Goal: Task Accomplishment & Management: Complete application form

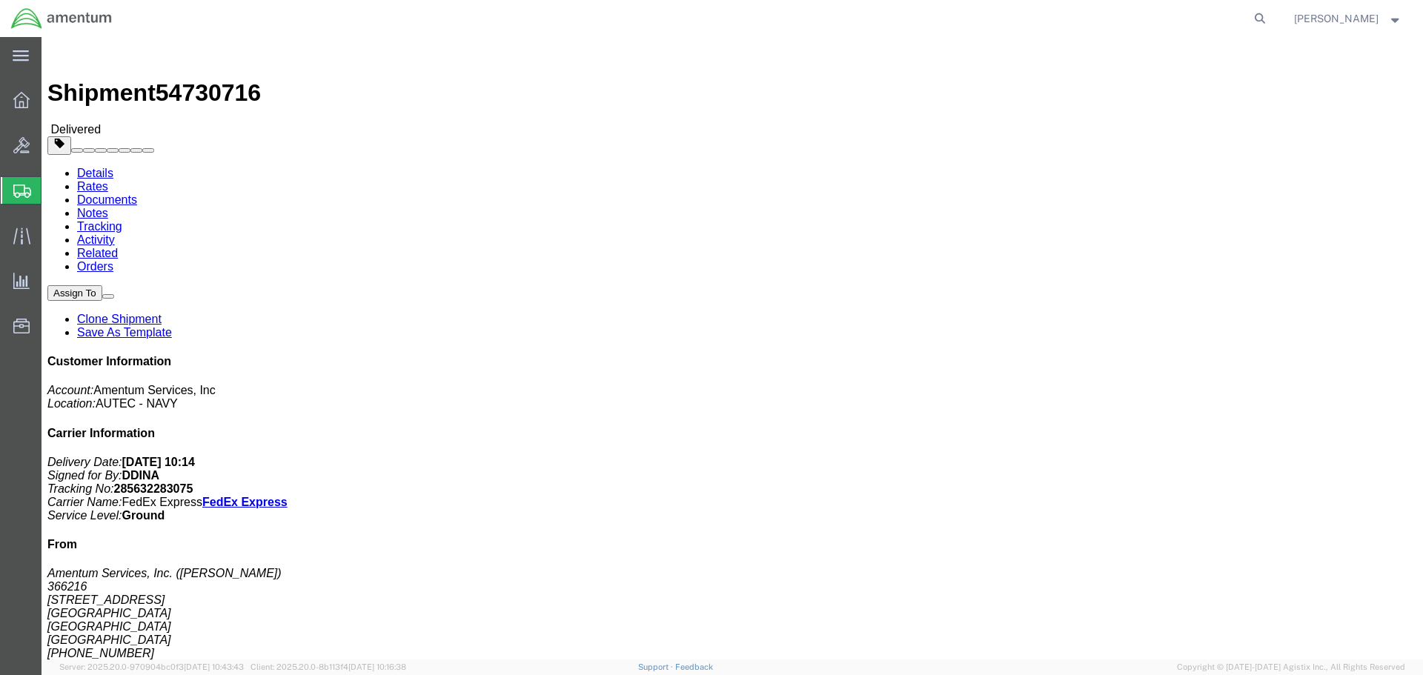
click at [0, 0] on span "Create Shipment" at bounding box center [0, 0] width 0 height 0
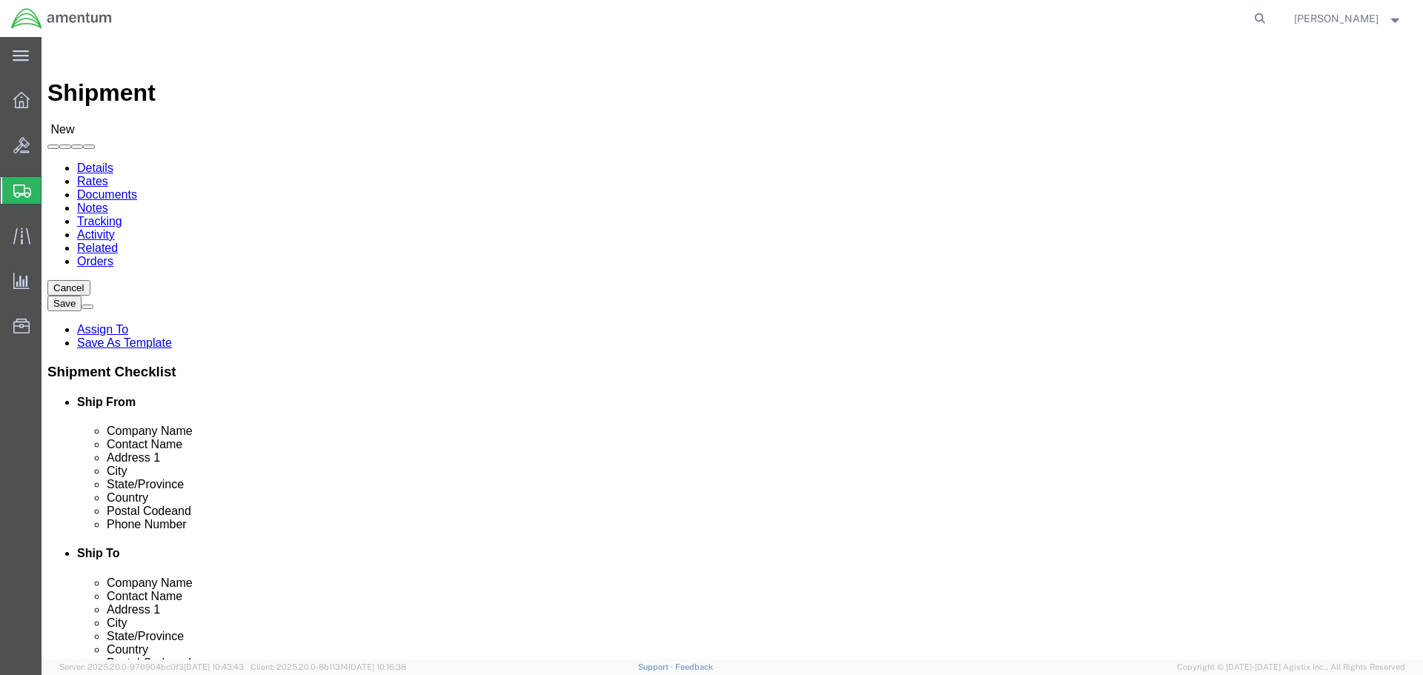
click at [0, 0] on span "Shipment Manager" at bounding box center [0, 0] width 0 height 0
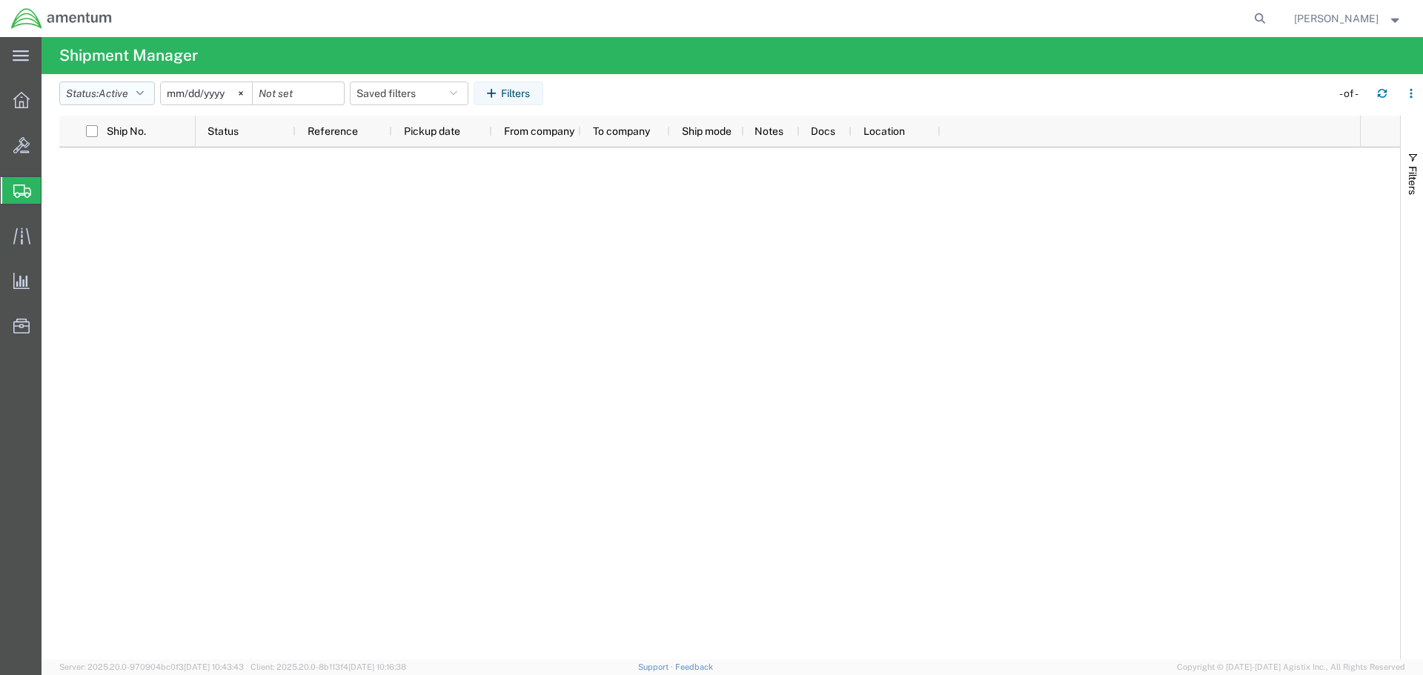
click at [135, 96] on button "Status: Active" at bounding box center [107, 94] width 96 height 24
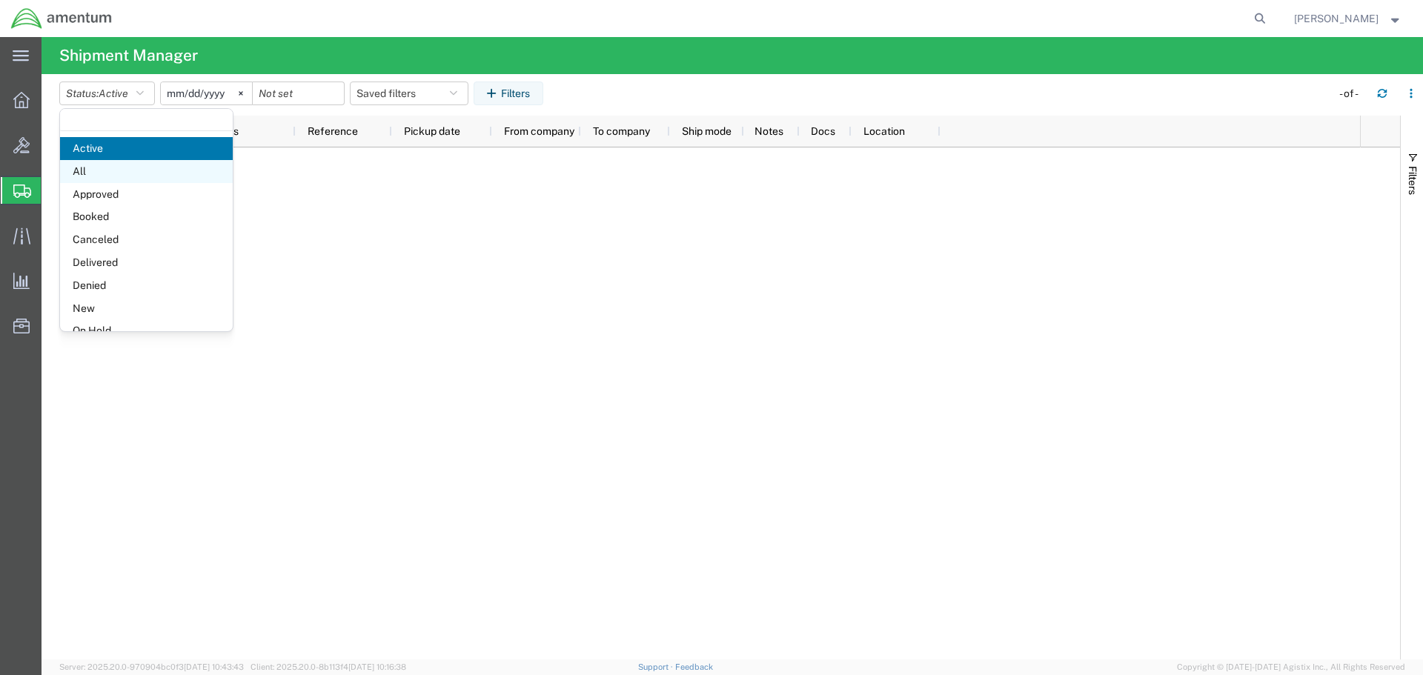
click at [125, 173] on span "All" at bounding box center [146, 171] width 173 height 23
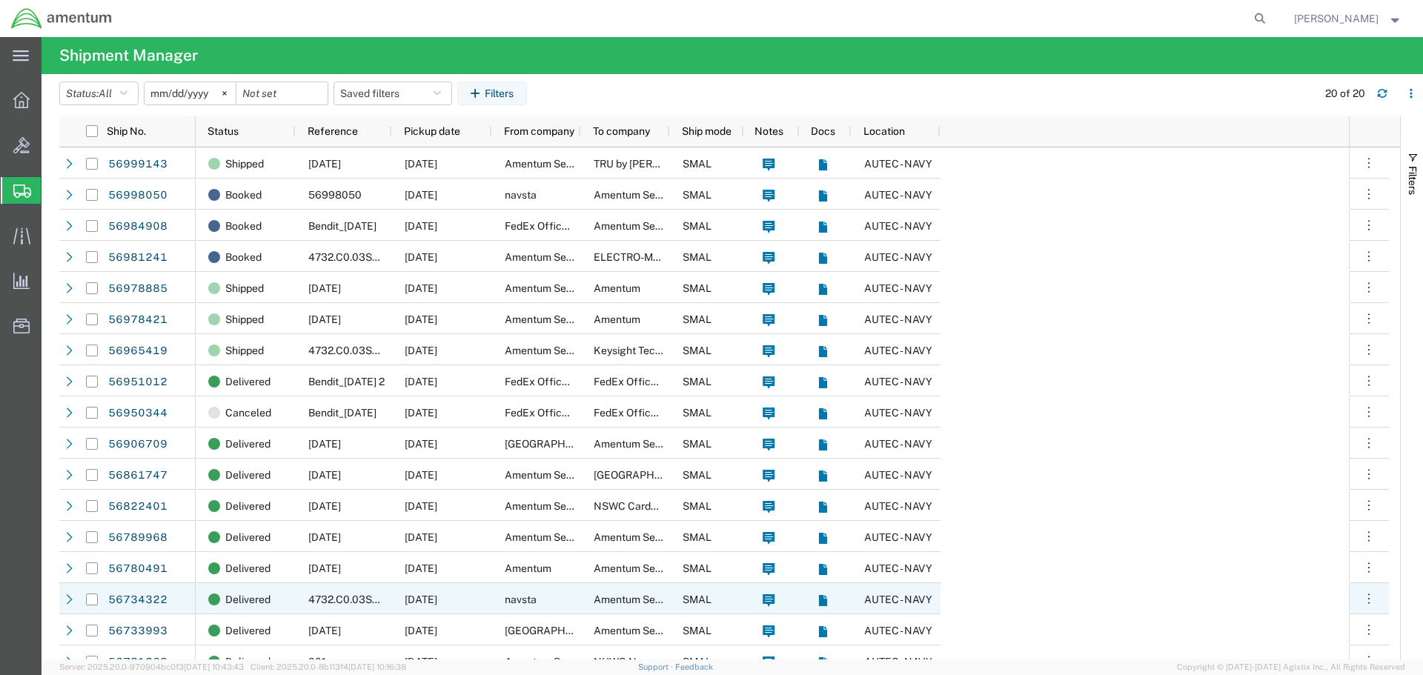
click at [67, 595] on icon at bounding box center [70, 600] width 6 height 10
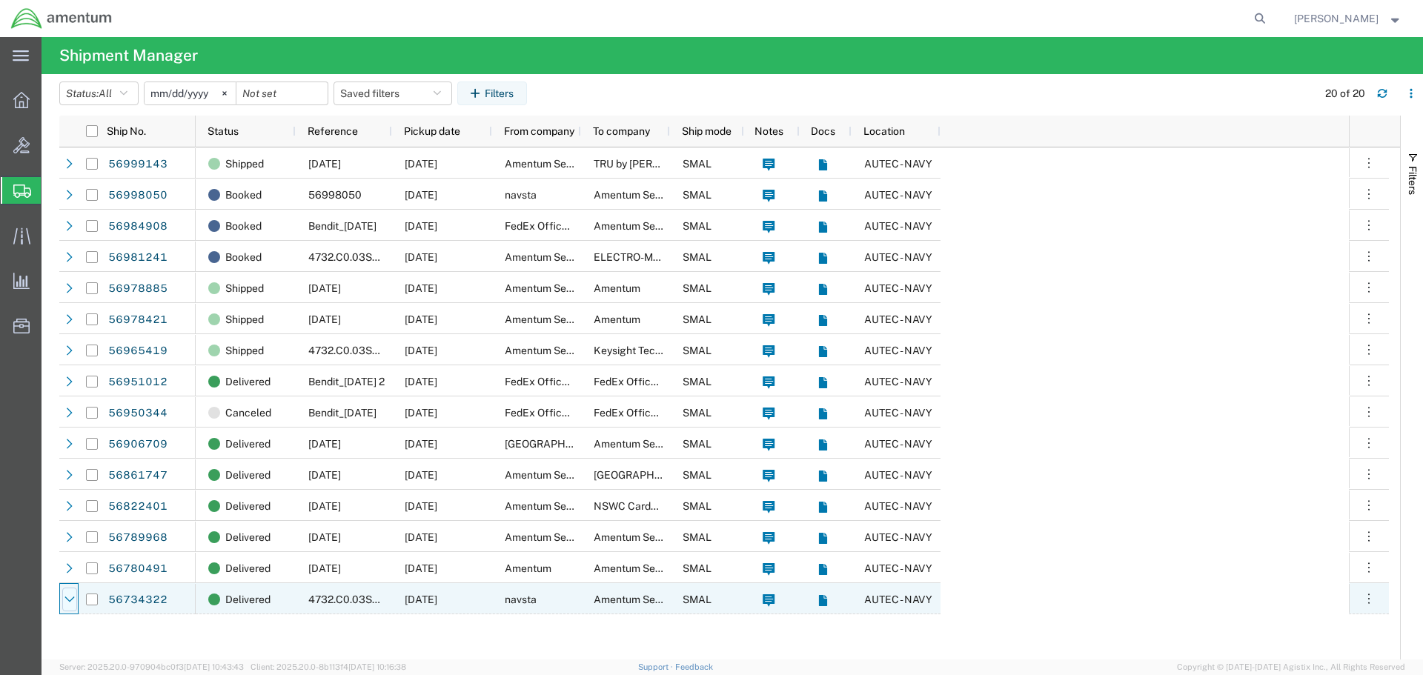
click at [67, 596] on icon at bounding box center [69, 600] width 10 height 10
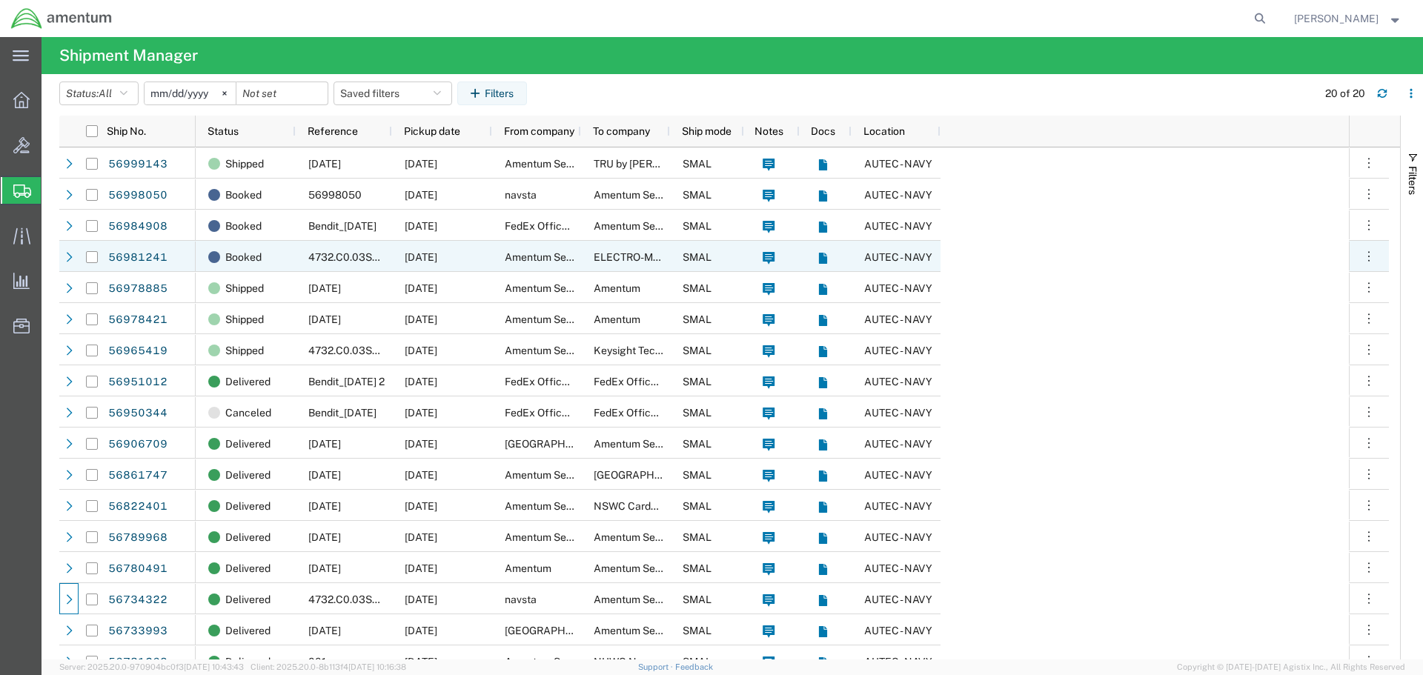
click at [61, 258] on div at bounding box center [68, 256] width 19 height 31
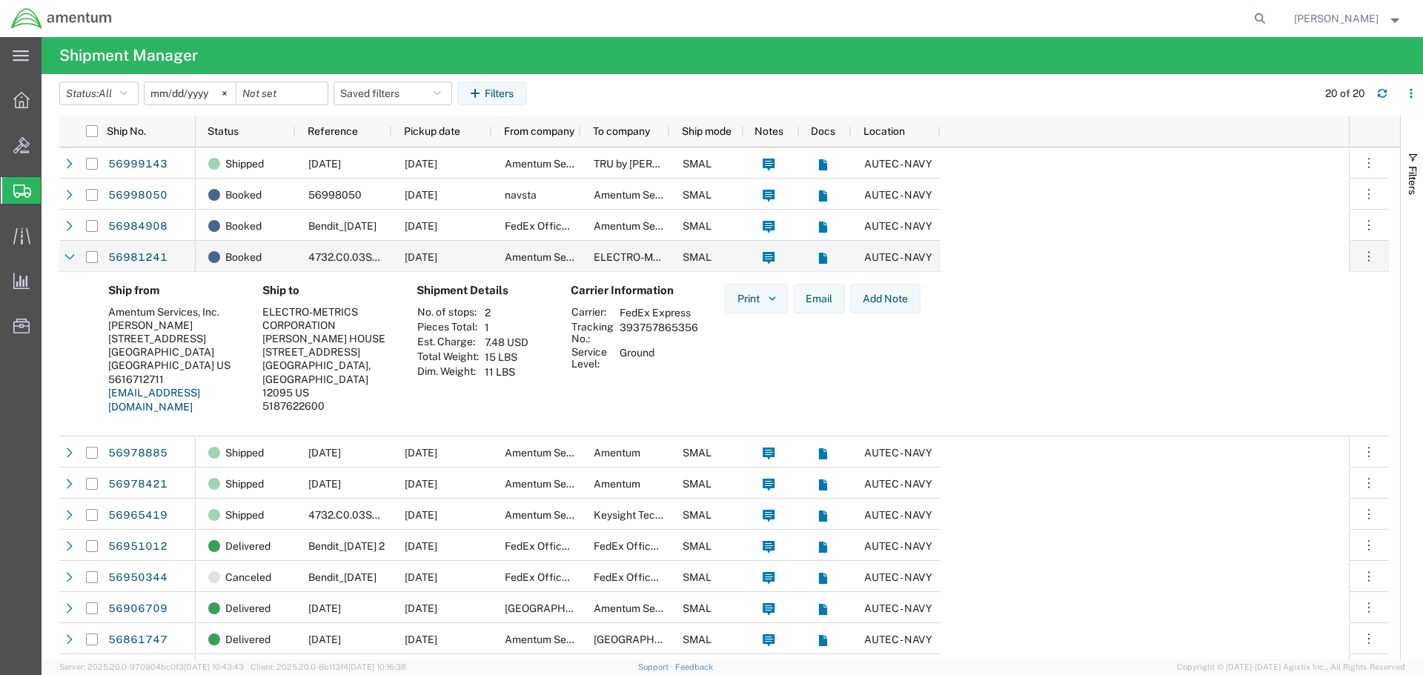
drag, startPoint x: 620, startPoint y: 328, endPoint x: 696, endPoint y: 325, distance: 76.4
click at [696, 325] on td "393757865356" at bounding box center [659, 332] width 89 height 25
copy td "393757865356"
click at [0, 0] on span "Create Shipment" at bounding box center [0, 0] width 0 height 0
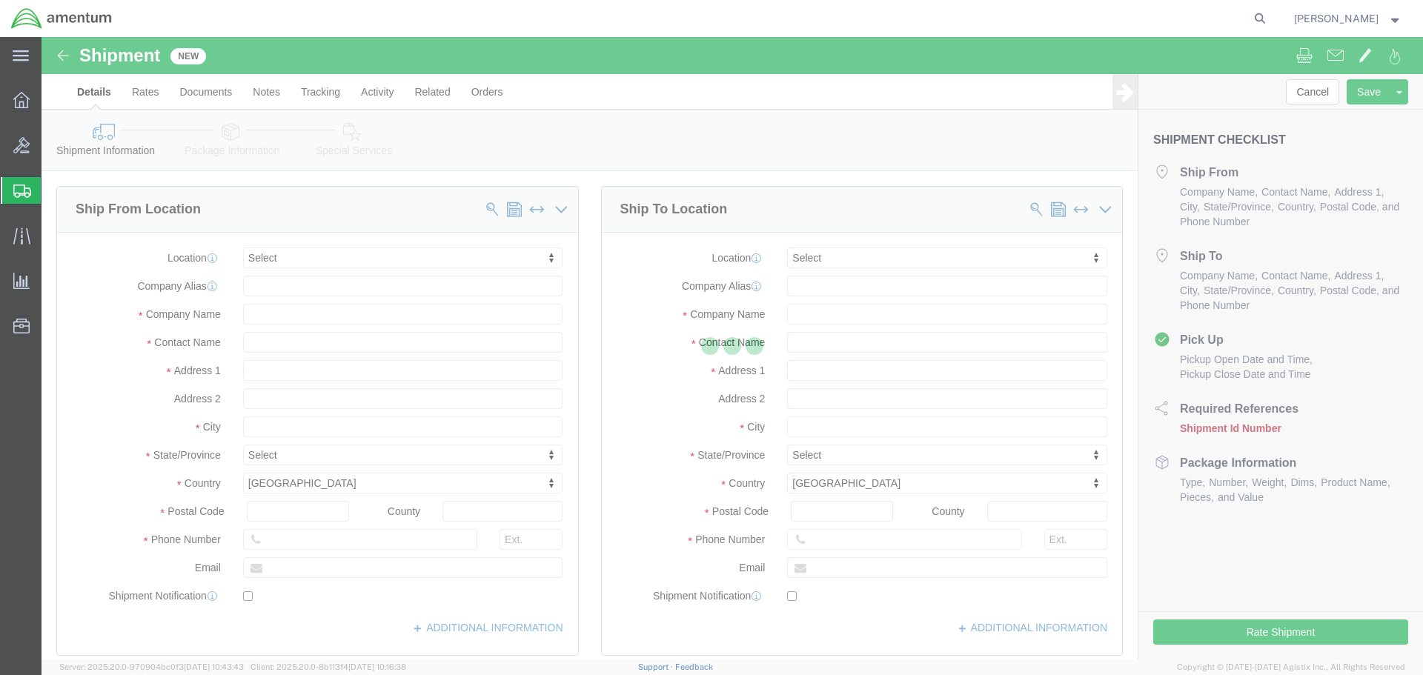
select select
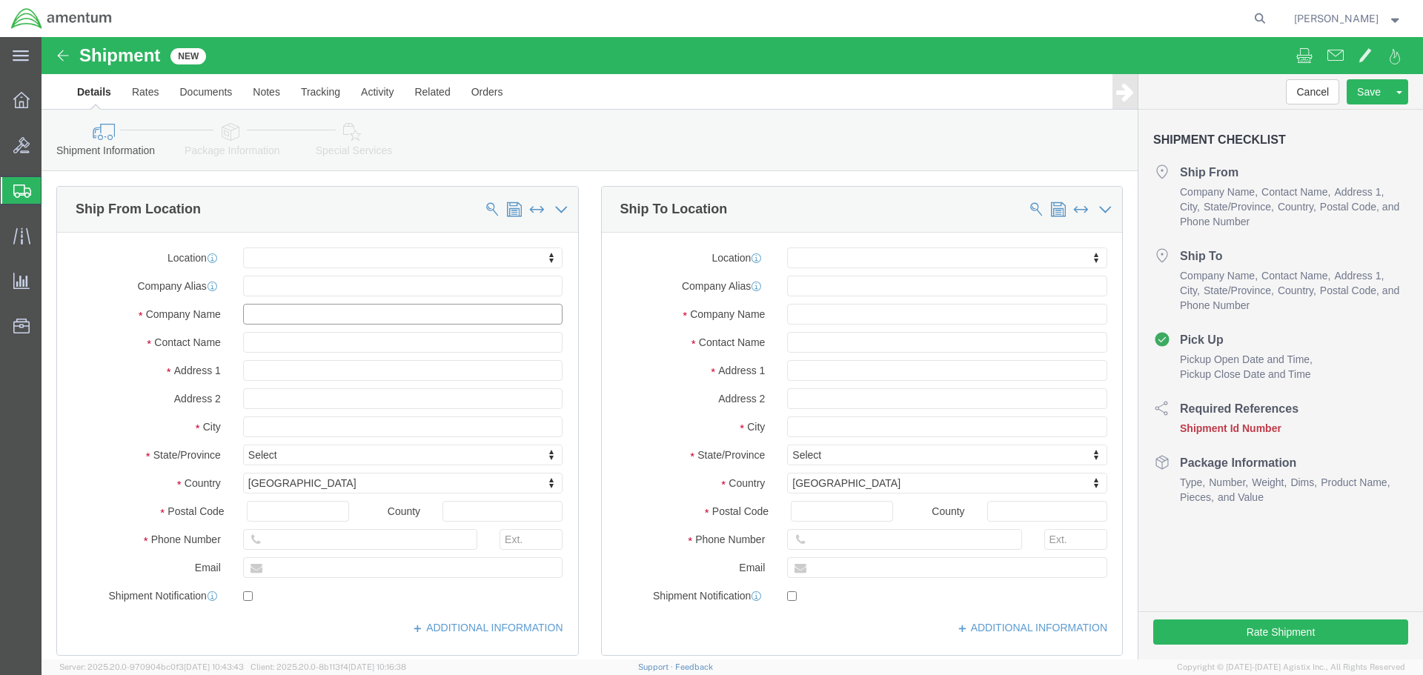
click input "text"
type input "SCANMATIC AS"
click input "text"
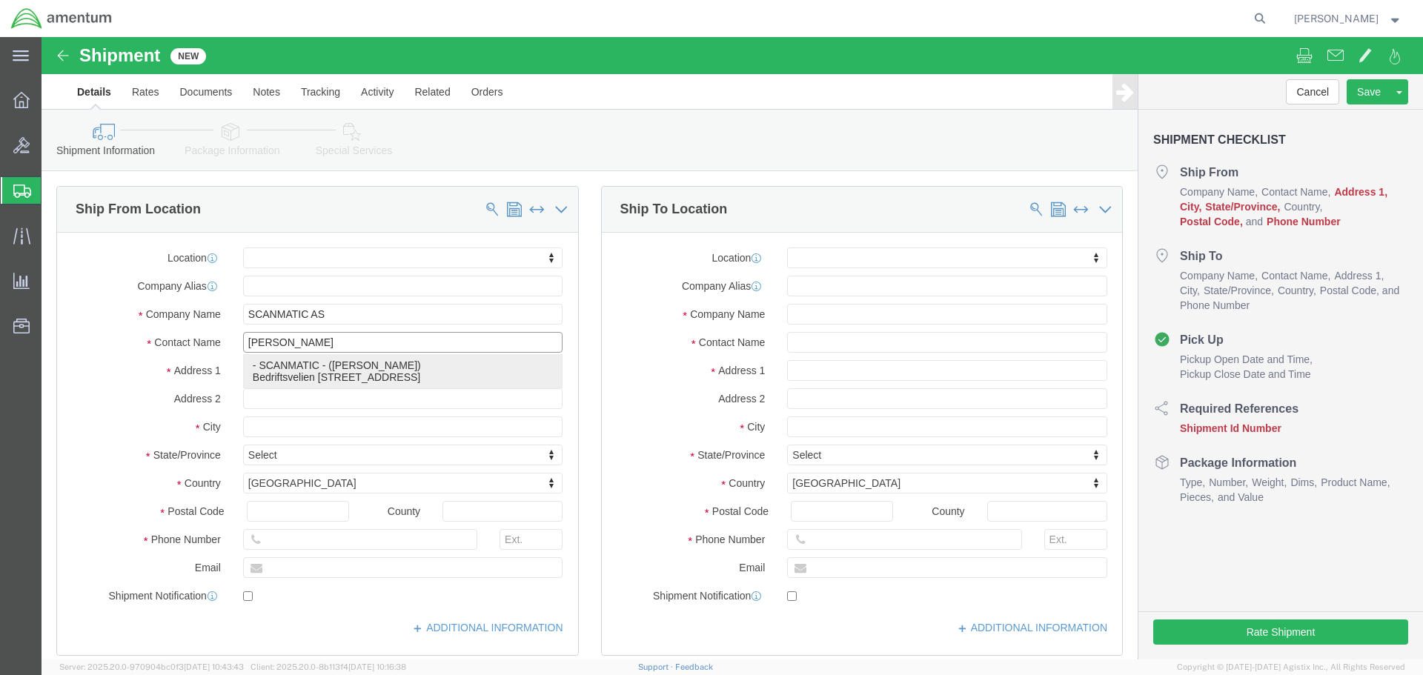
click p "- SCANMATIC - ([PERSON_NAME]) [STREET_ADDRESS]"
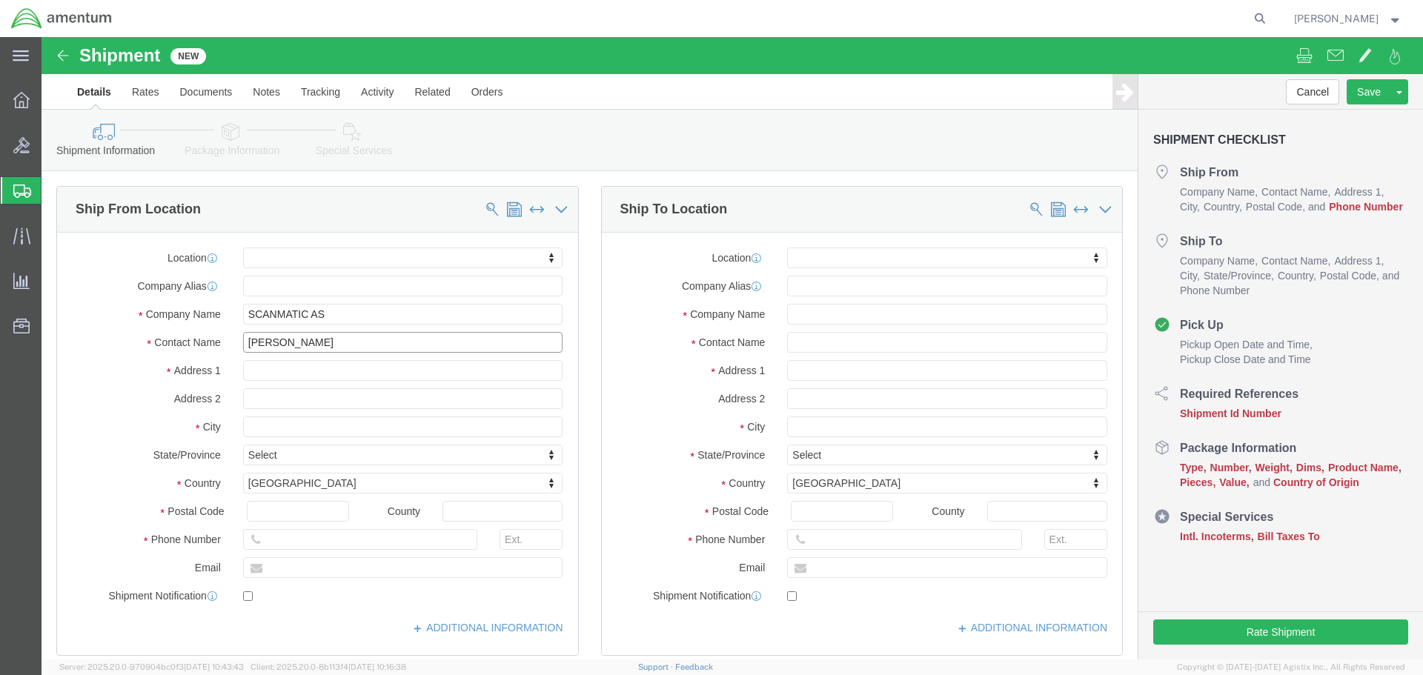
type input "[PERSON_NAME]"
click input "text"
type input "004764189358"
click input "text"
type input "M"
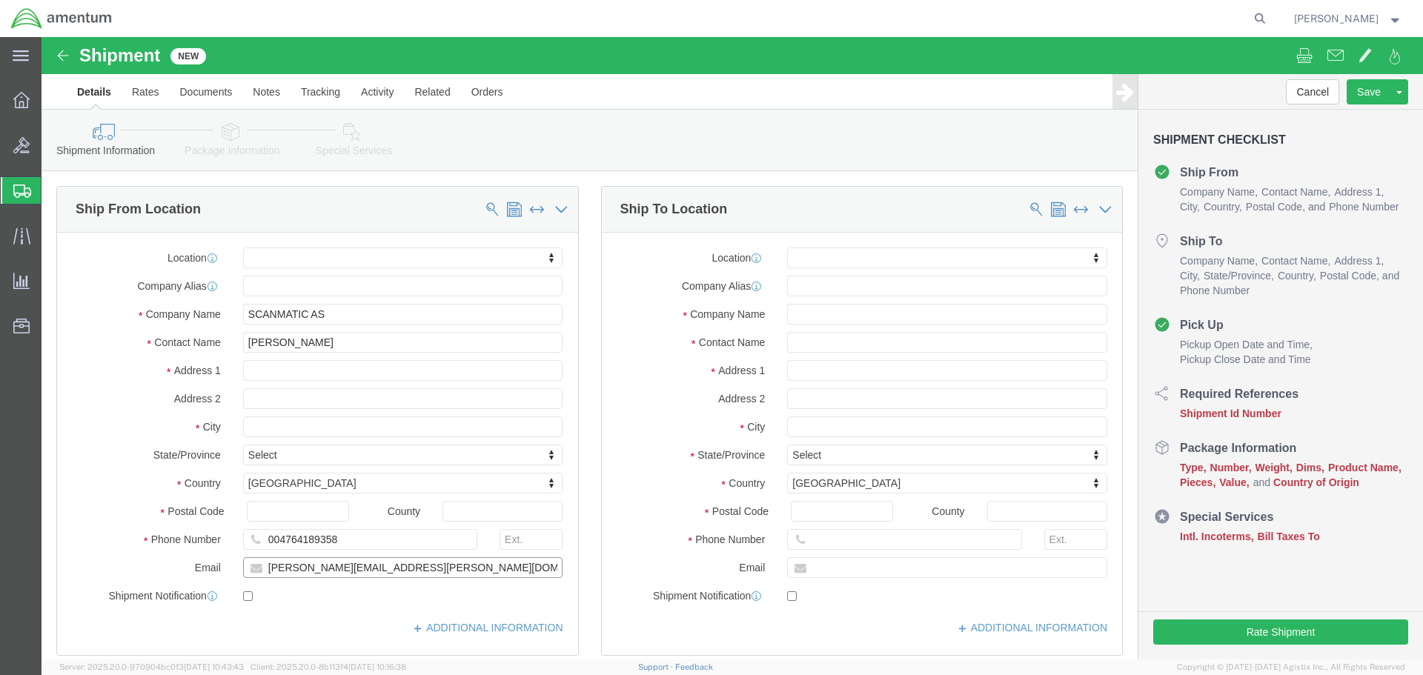
type input "[PERSON_NAME][EMAIL_ADDRESS][PERSON_NAME][DOMAIN_NAME]"
click div
click input "checkbox"
checkbox input "true"
click input "text"
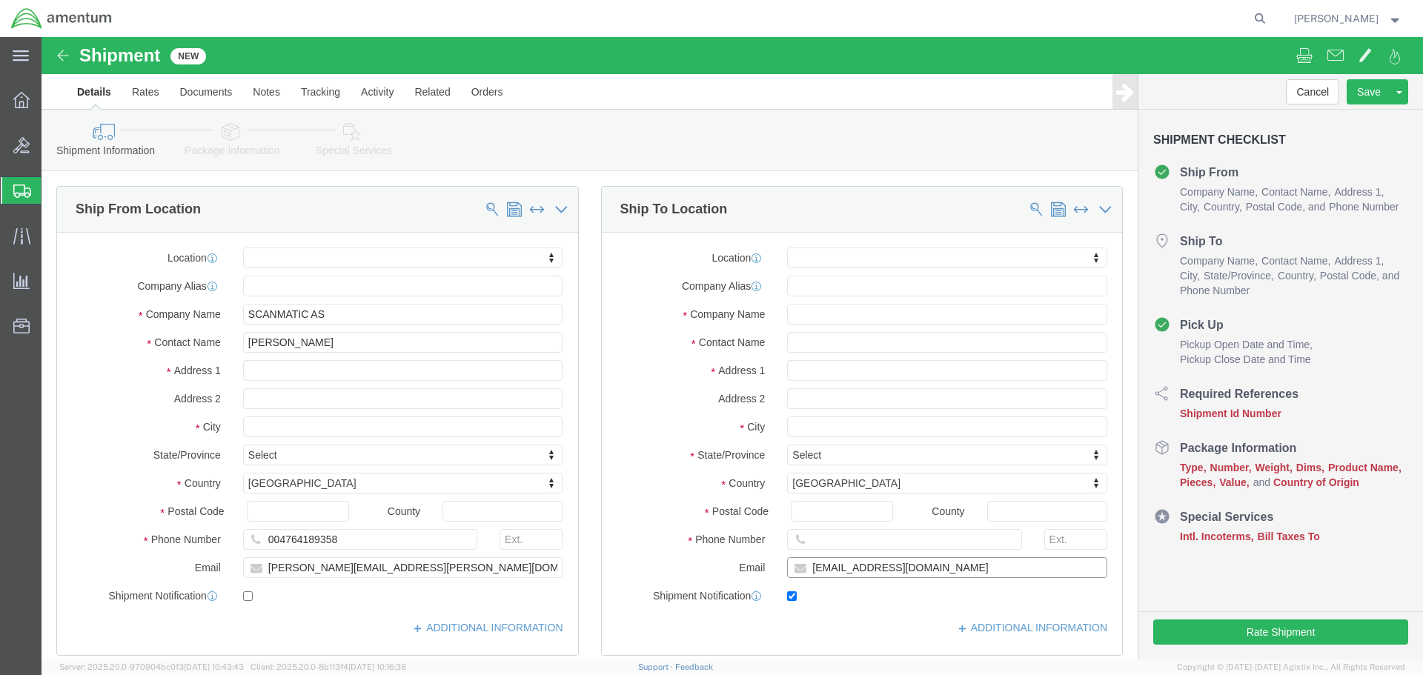
type input "[EMAIL_ADDRESS][DOMAIN_NAME]"
click div "Location My Profile Location [PHONE_NUMBER] [PHONE_NUMBER] [PHONE_NUMBER] [PHON…"
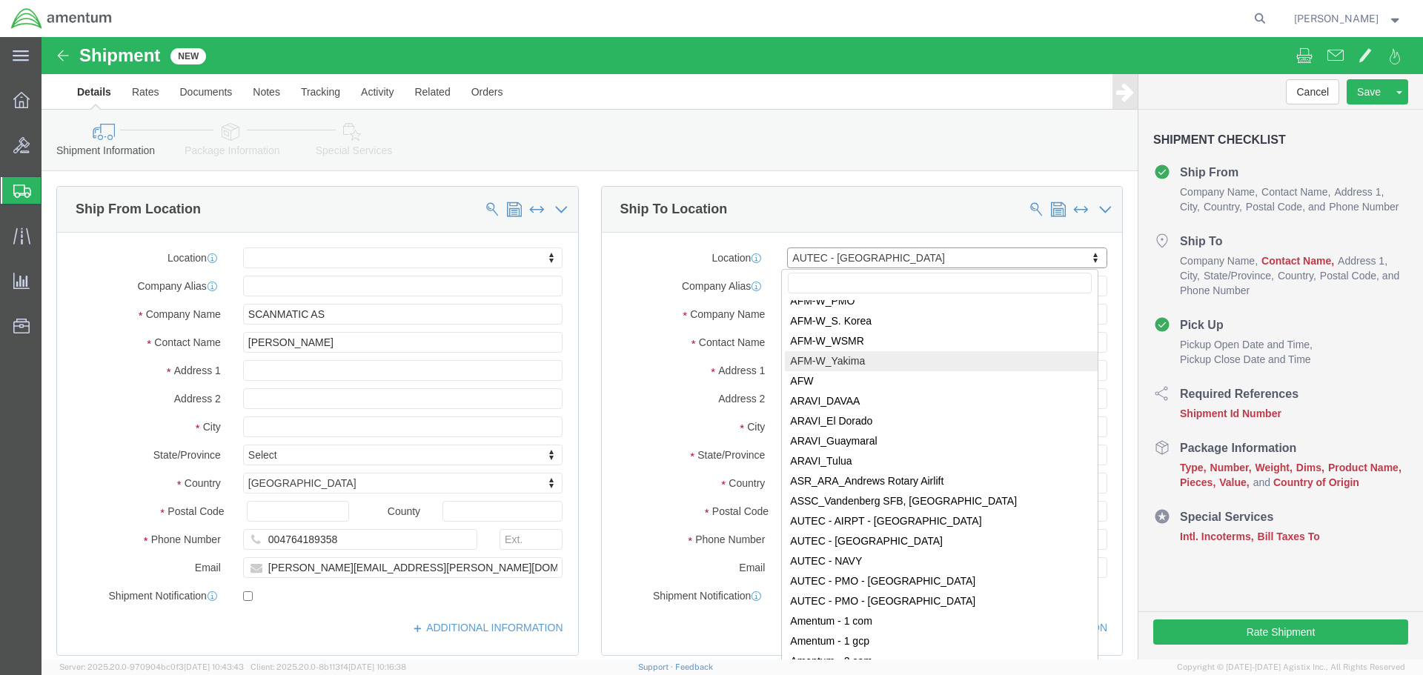
scroll to position [2324, 0]
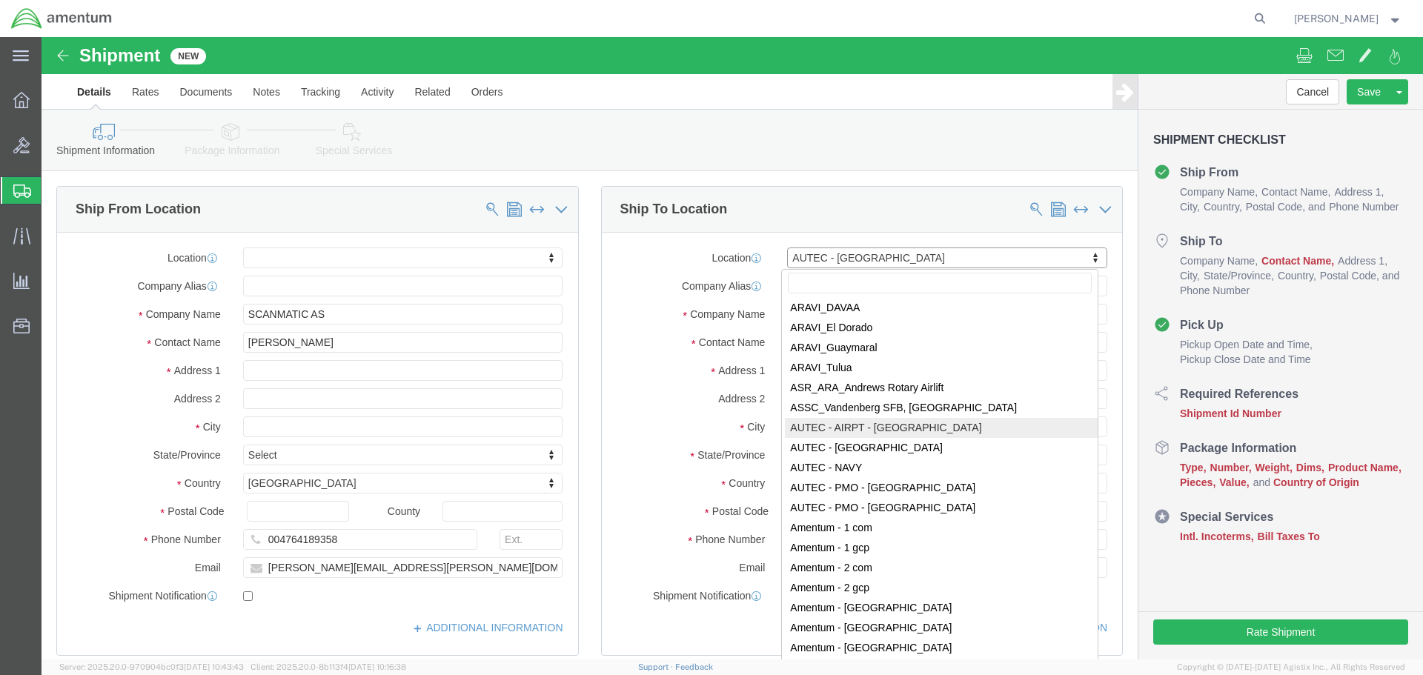
select select "53953"
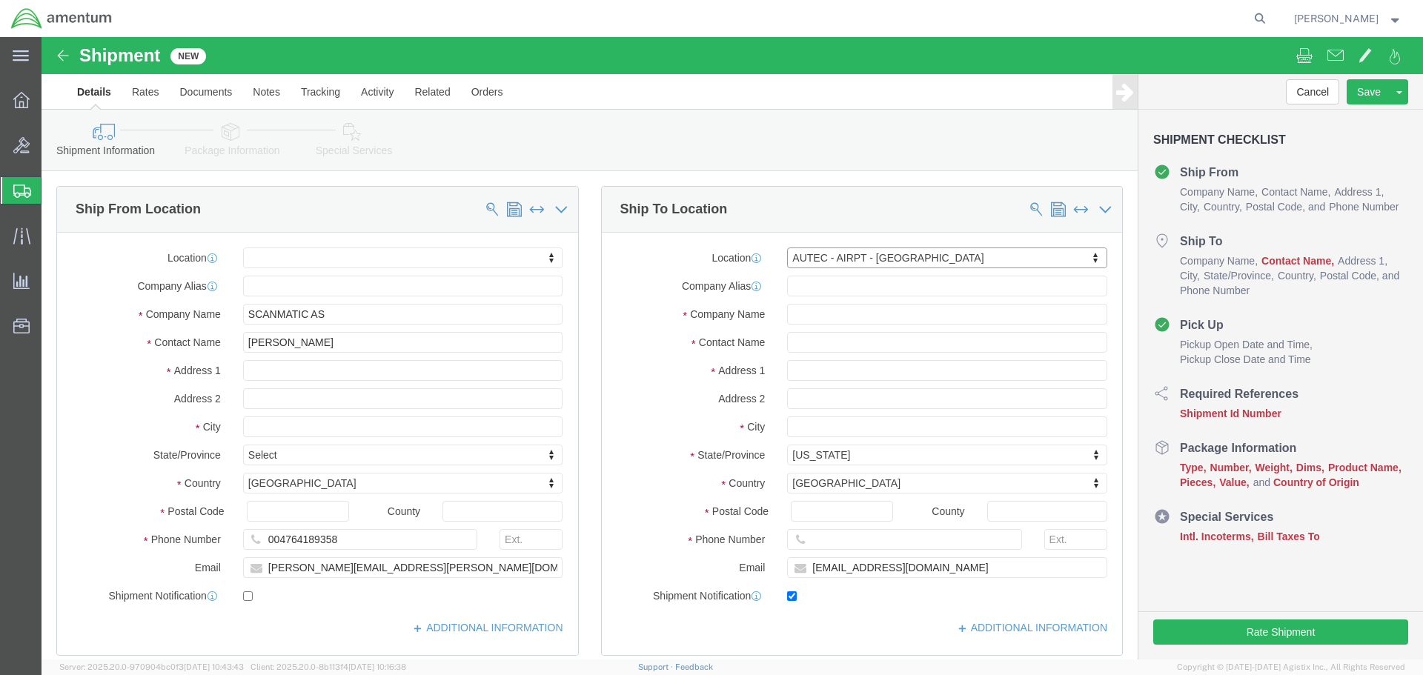
select select "FL"
click input "text"
type input "[PERSON_NAME]"
click input "text"
type input "5616712711"
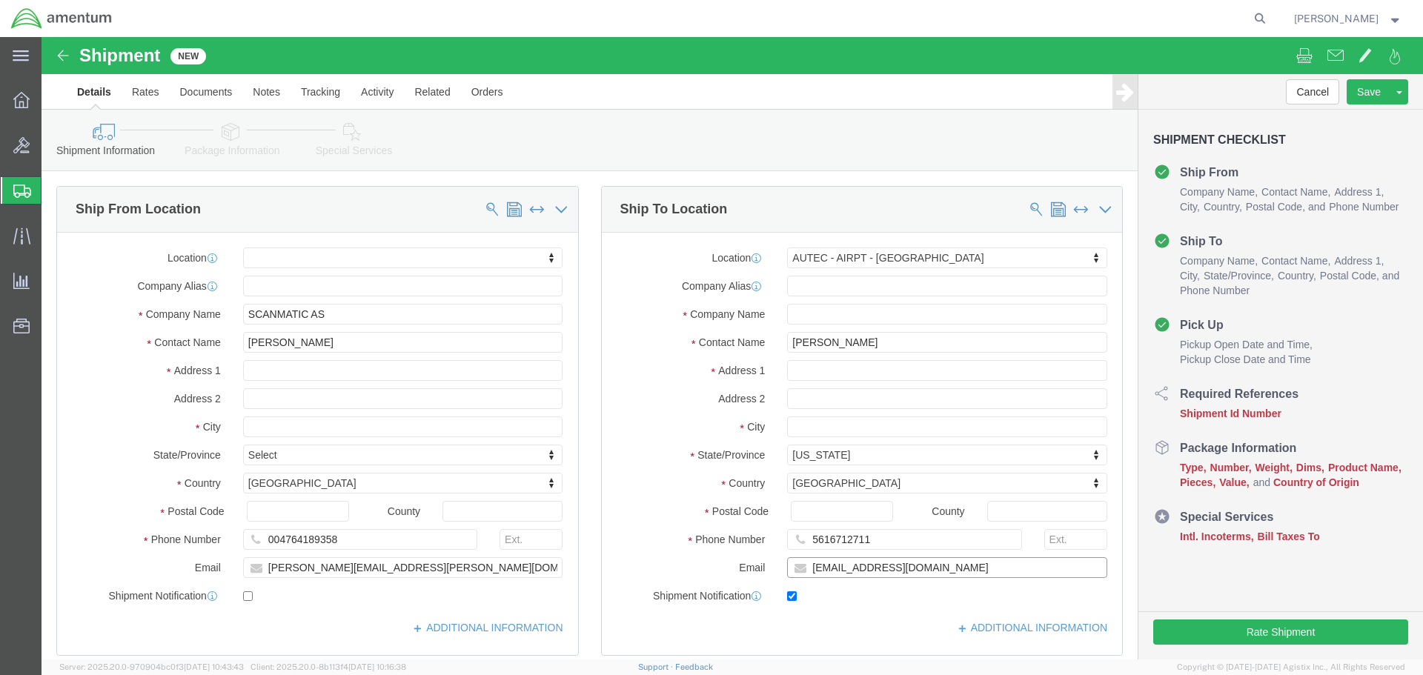
click input "[EMAIL_ADDRESS][DOMAIN_NAME]"
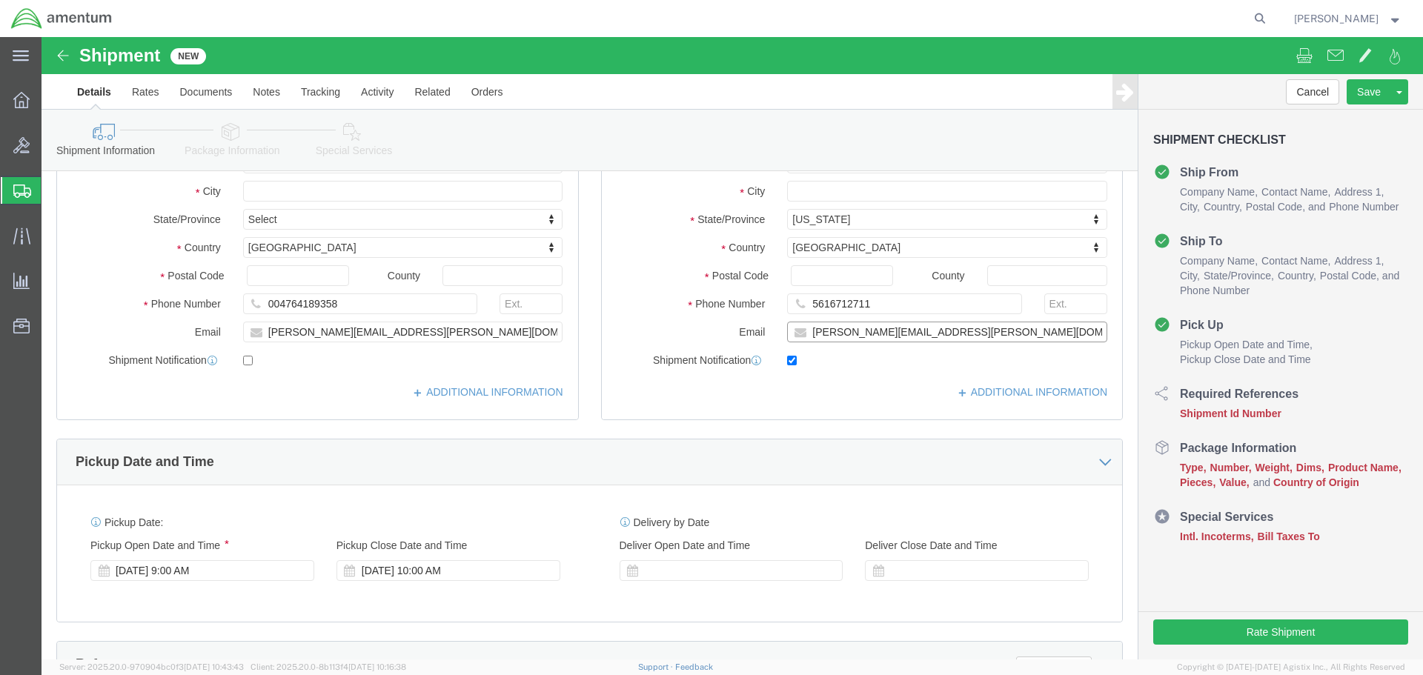
scroll to position [371, 0]
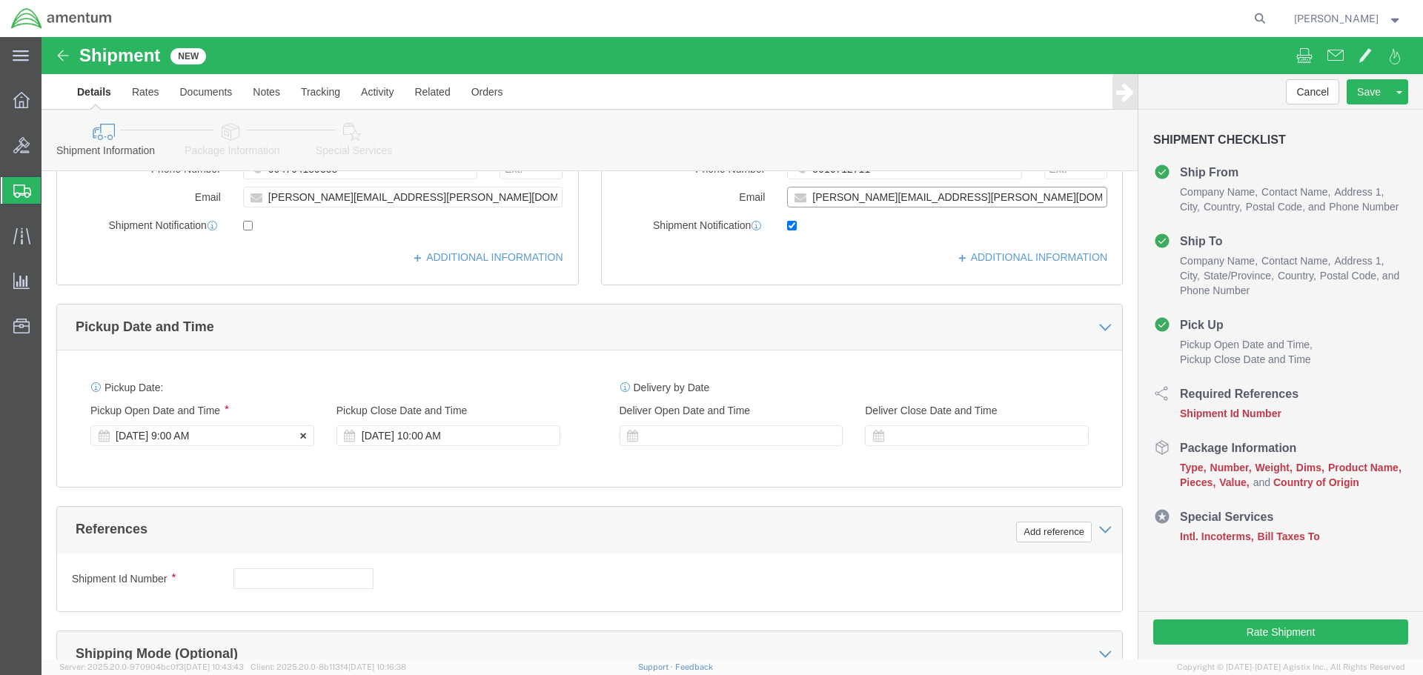
type input "[PERSON_NAME][EMAIL_ADDRESS][PERSON_NAME][DOMAIN_NAME]"
click div "[DATE] 9:00 AM"
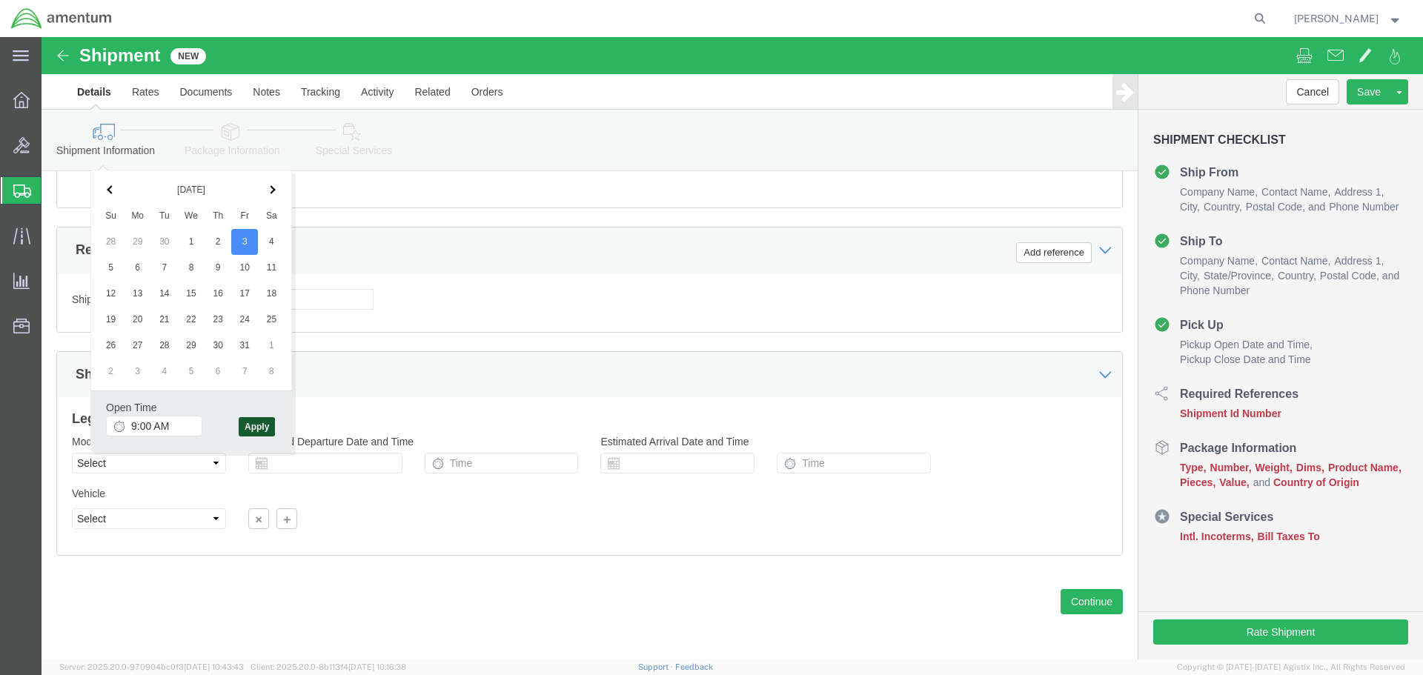
click button "Apply"
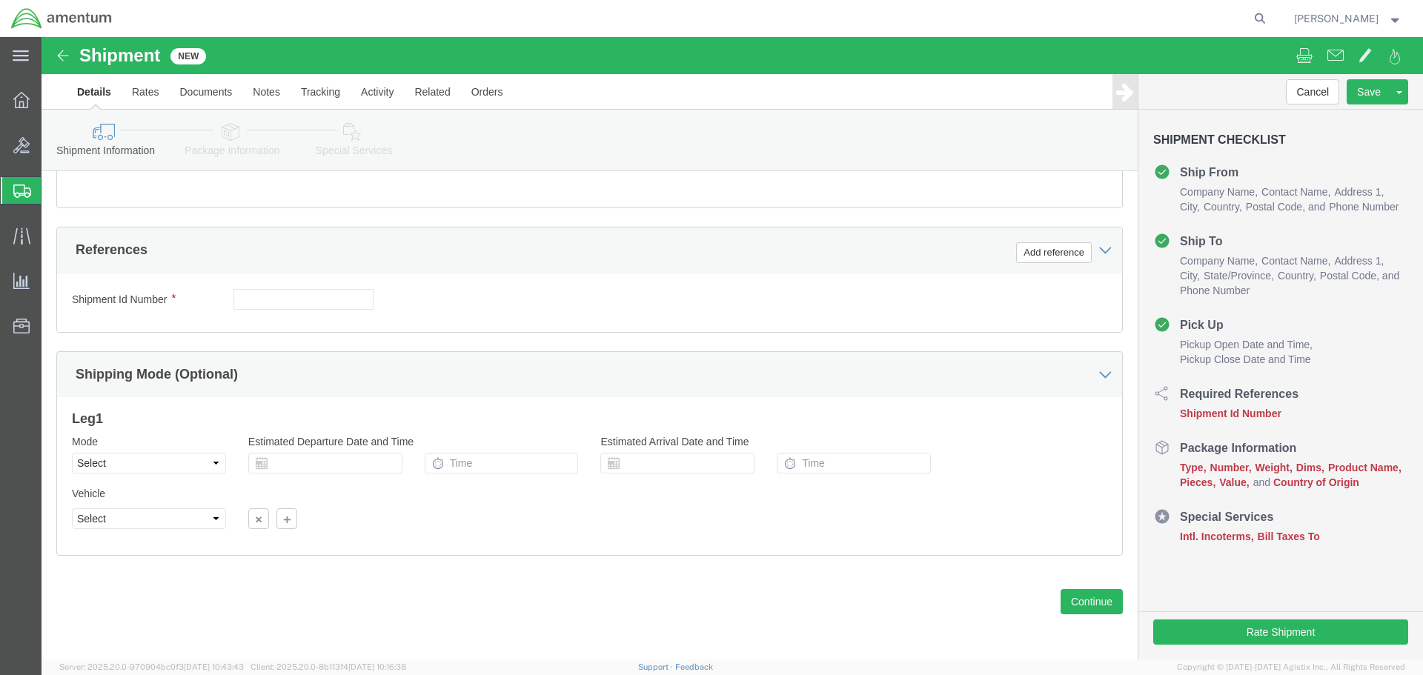
scroll to position [502, 0]
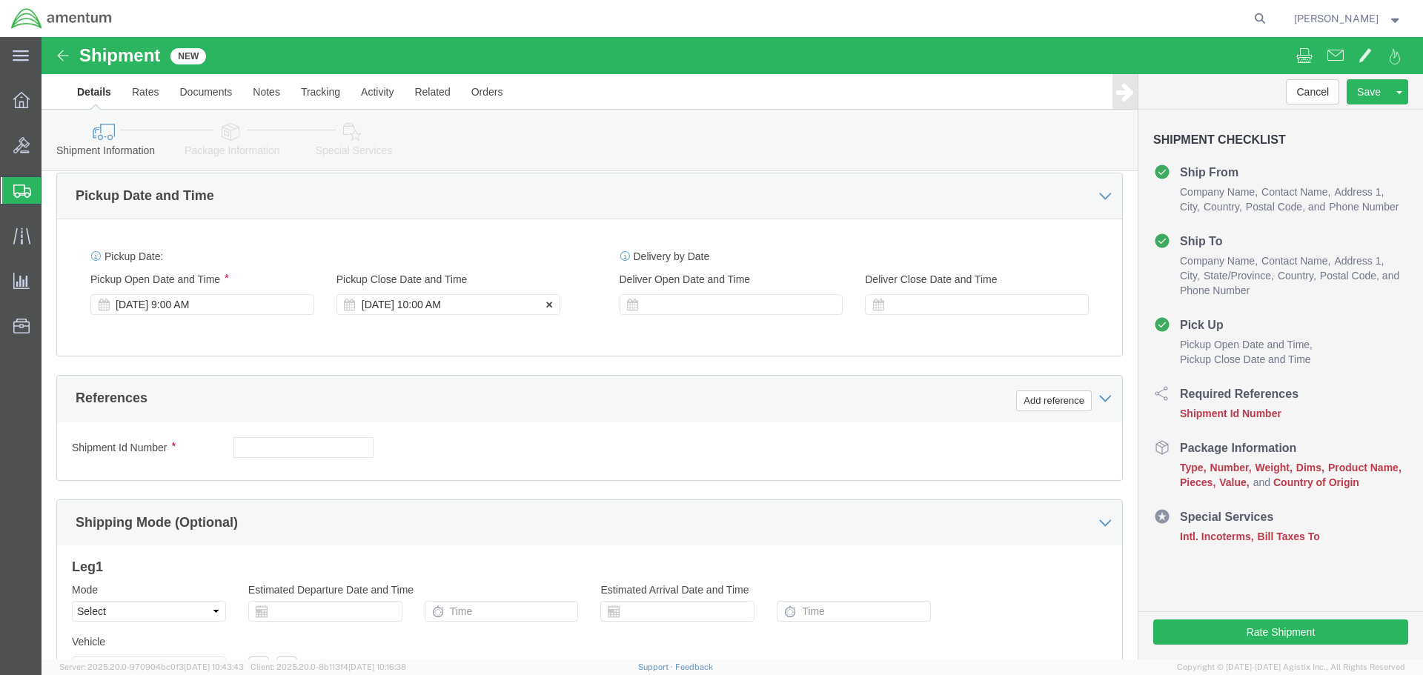
click div "[DATE] 10:00 AM"
drag, startPoint x: 388, startPoint y: 540, endPoint x: 297, endPoint y: 530, distance: 92.5
click div "Close Time 10:00 AM [DATE] 10:00 AM - [DATE] 10:00 AM Cancel Apply"
type input "1400"
click button "Apply"
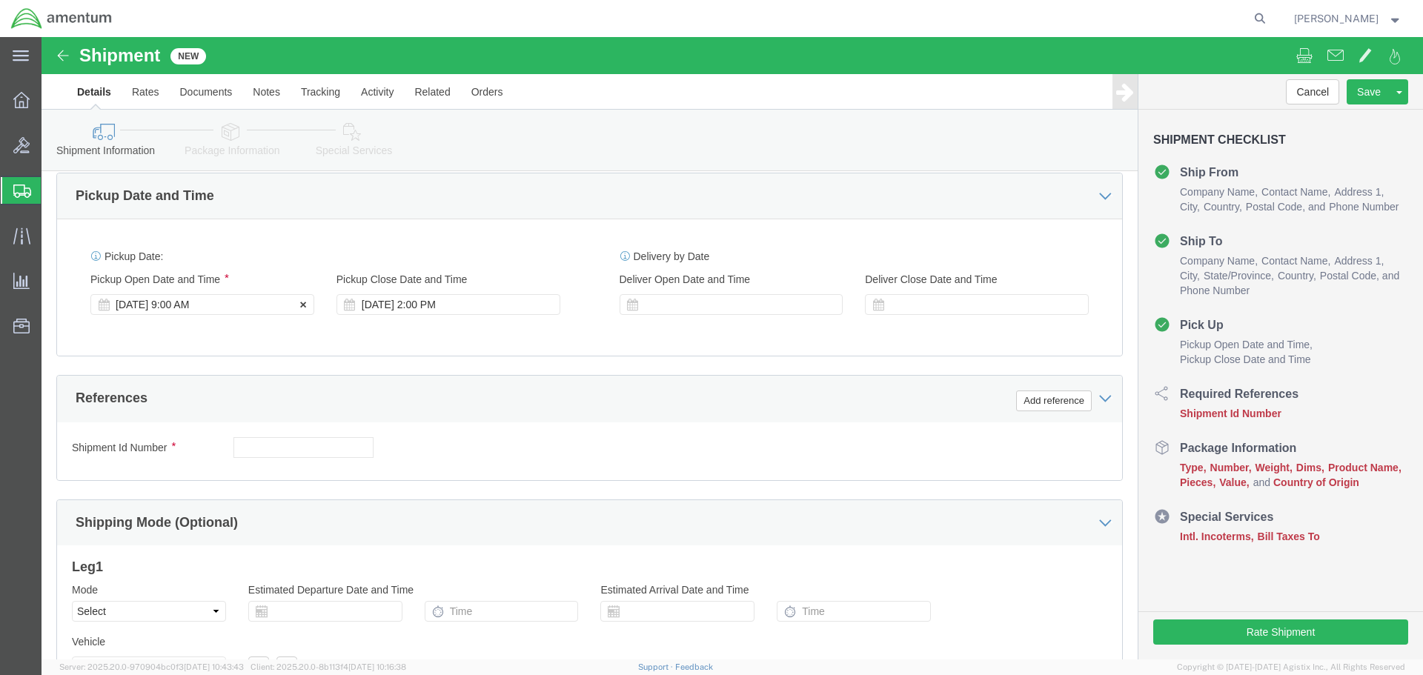
click div "[DATE] 9:00 AM"
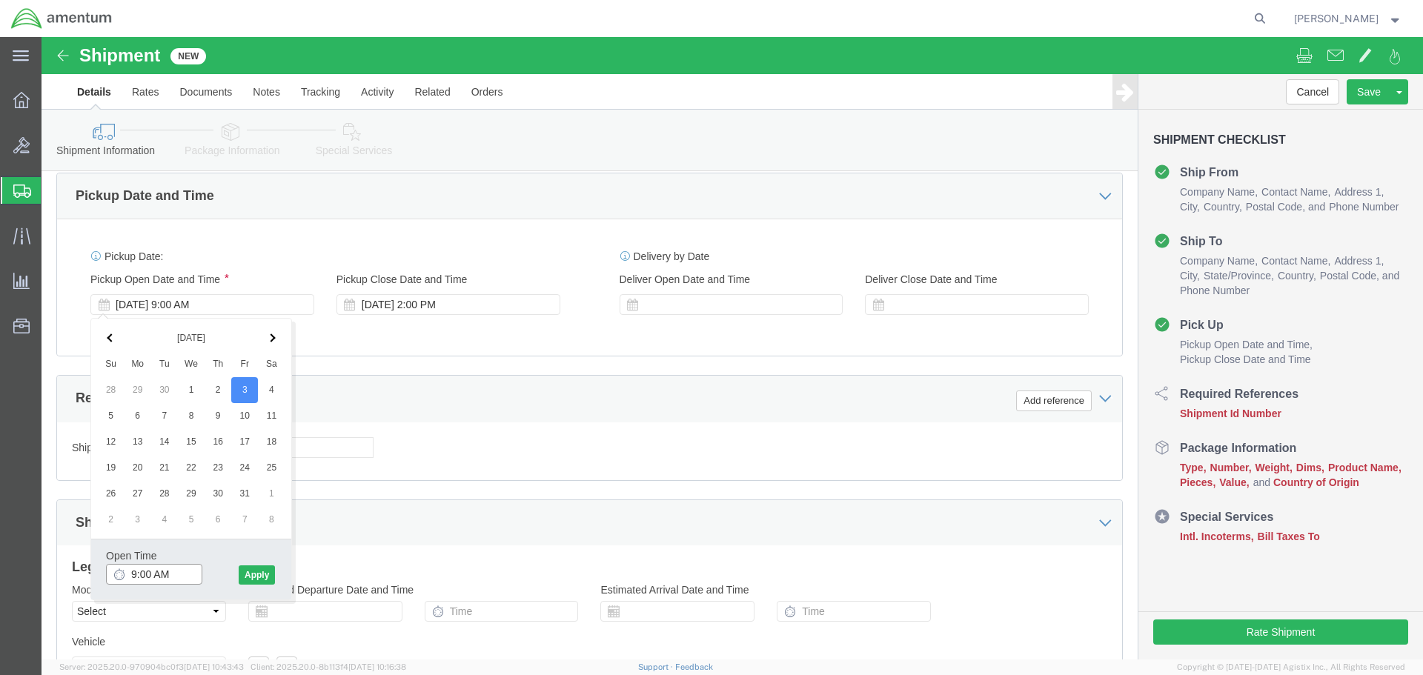
drag, startPoint x: 133, startPoint y: 539, endPoint x: 37, endPoint y: 537, distance: 95.6
click body "Shipment New Details Rates Documents Notes Tracking Activity Related Orders Can…"
type input "1000"
click button "Apply"
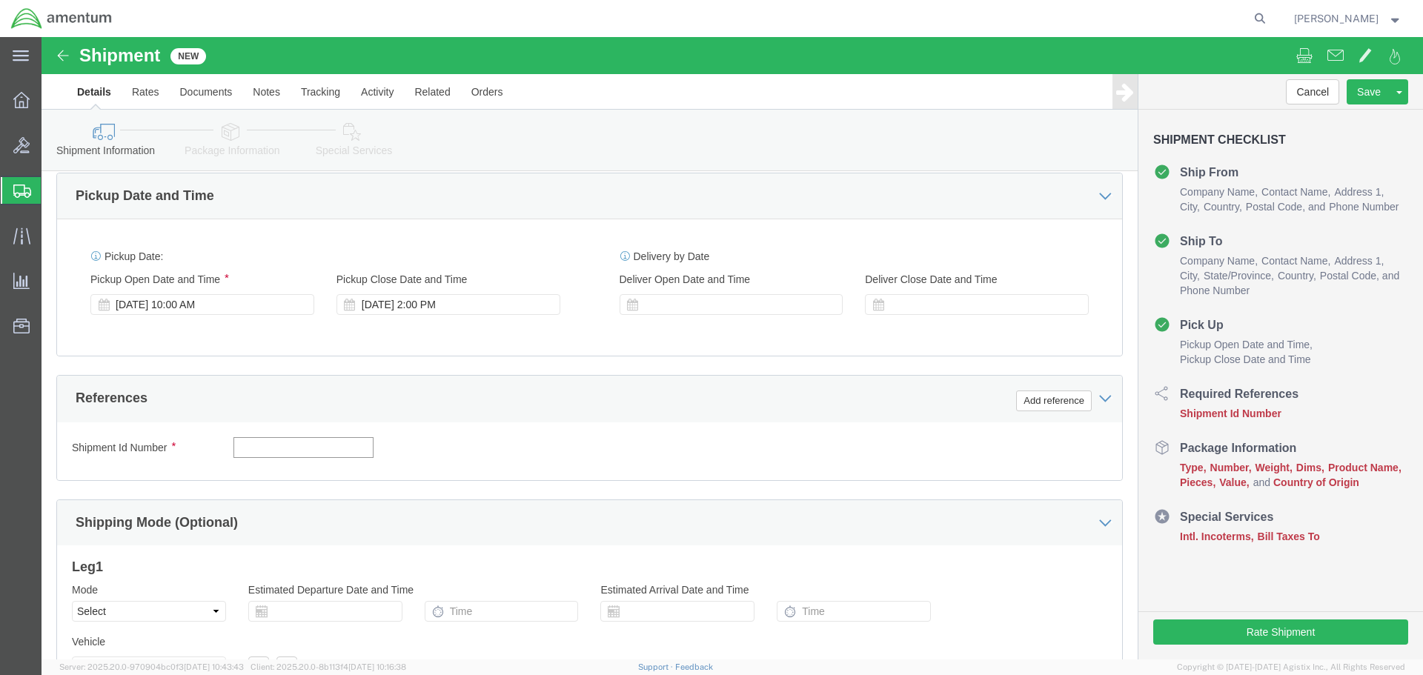
click input "text"
paste input "4732.C0.03SL.14090100.880E0110"
type input "4732.C0.03SL.14090100.880E0110"
click button "Add reference"
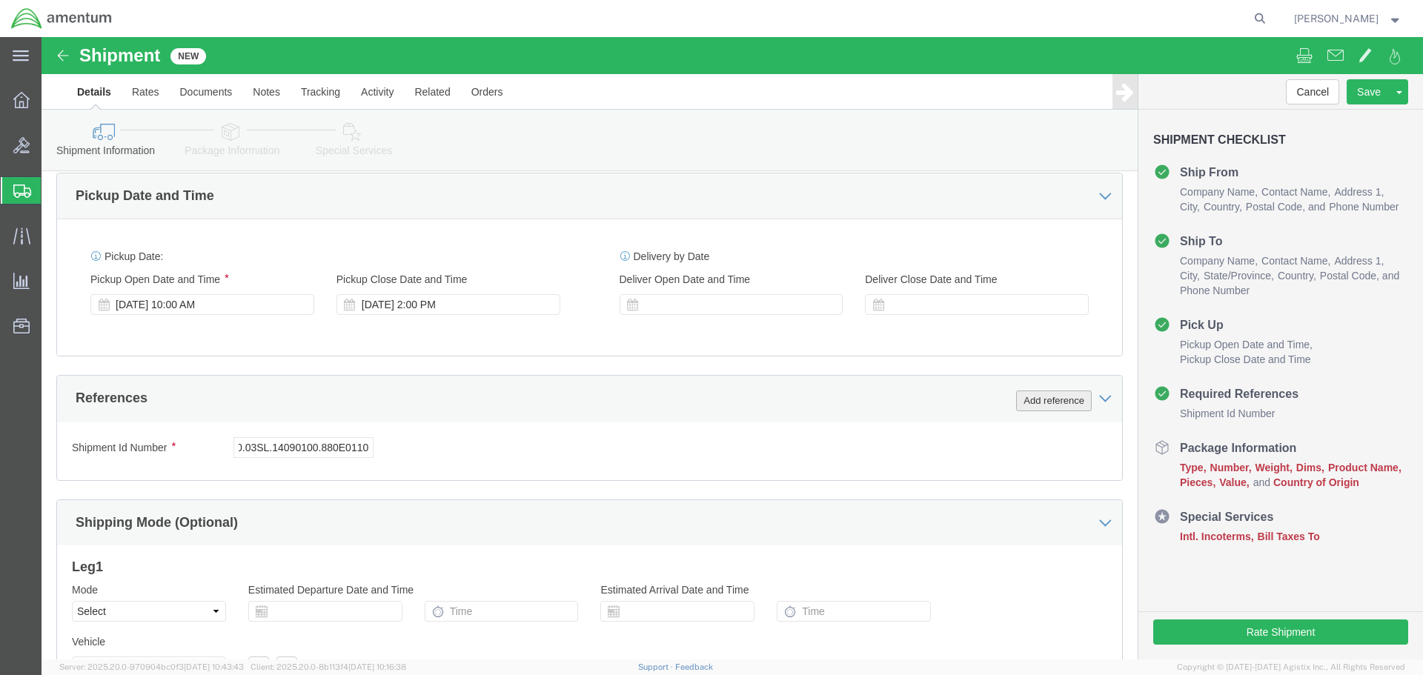
scroll to position [0, 0]
click select "Select Account Type Activity ID Airline Appointment Number ASN Batch Request # …"
select select "CUSTREF"
click select "Select Account Type Activity ID Airline Appointment Number ASN Batch Request # …"
paste input "4732.C0.03SL.14090100.880E0110"
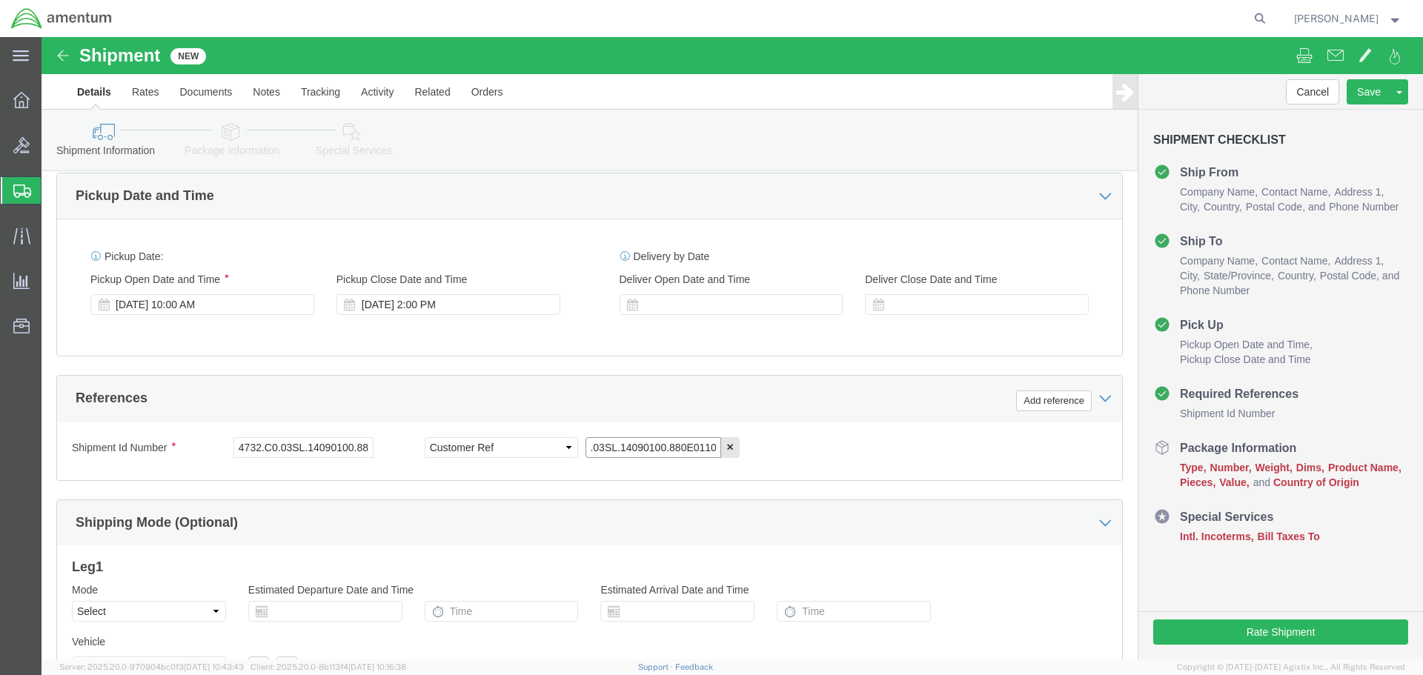
scroll to position [650, 0]
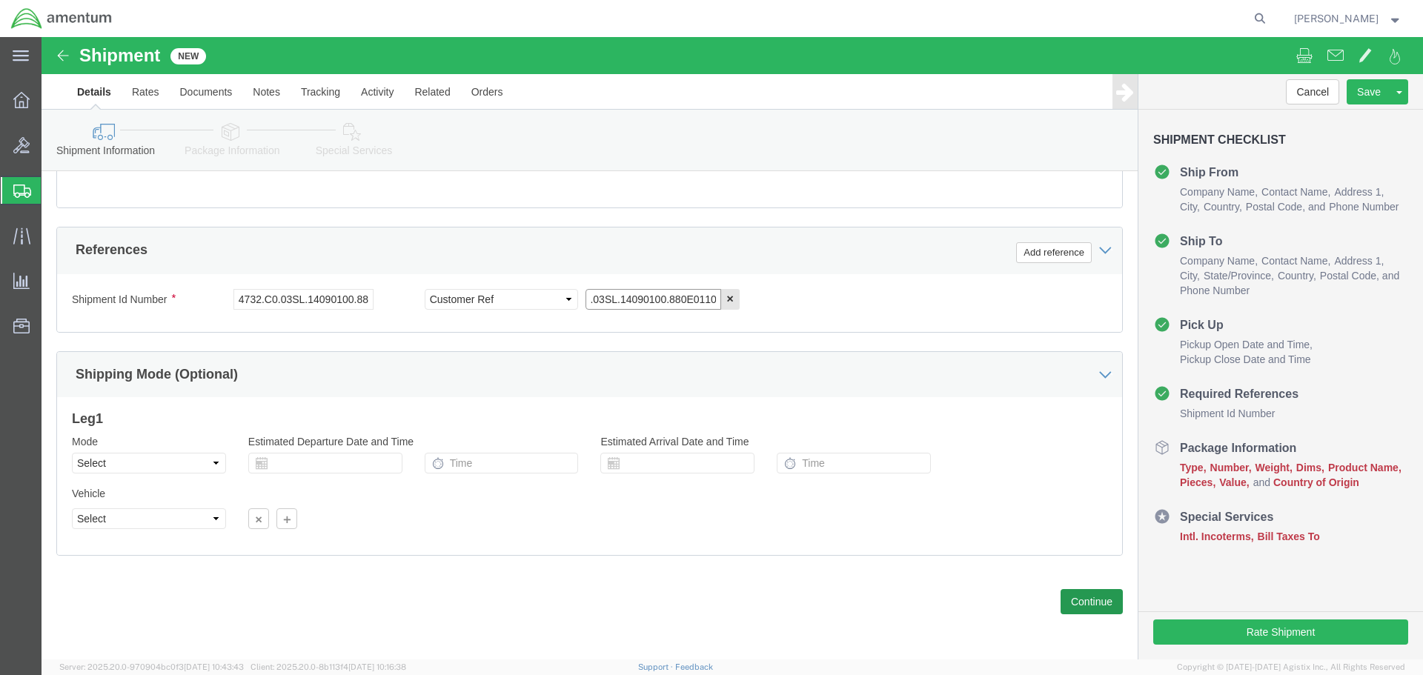
type input "4732.C0.03SL.14090100.880E0110"
click button "Continue"
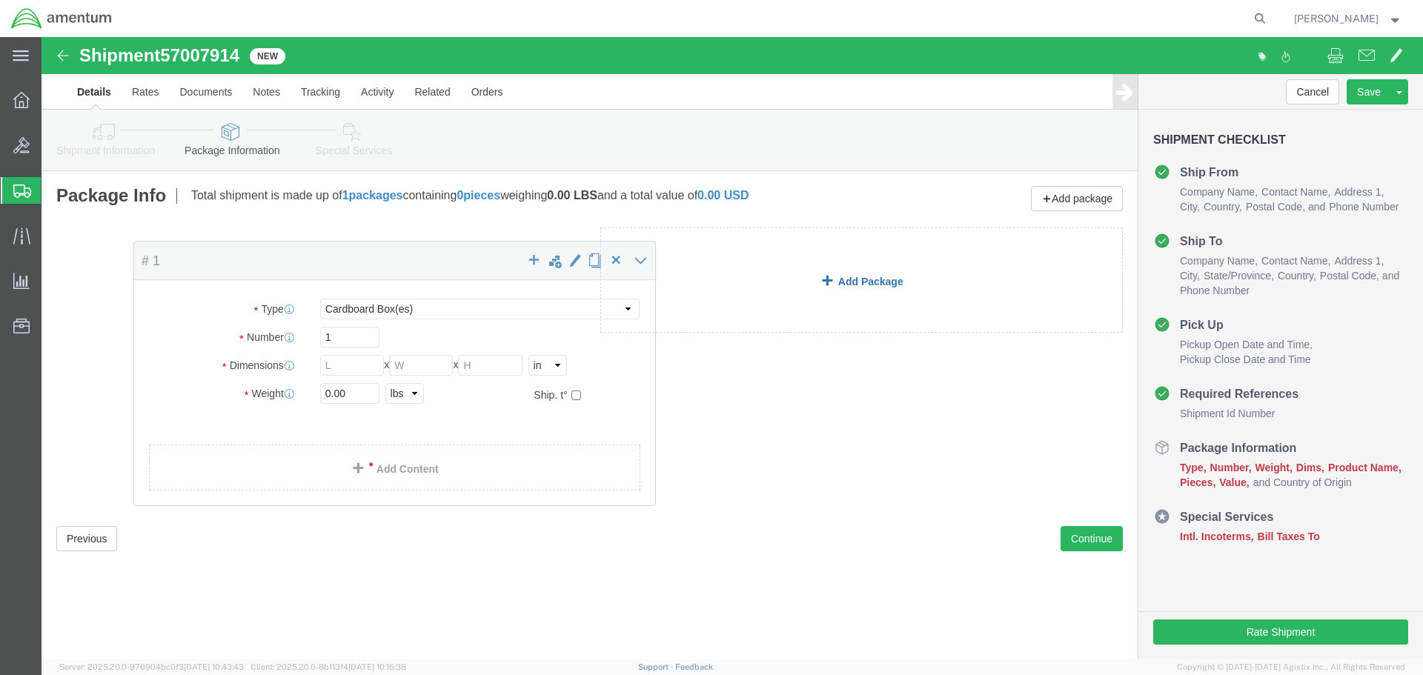
drag, startPoint x: 258, startPoint y: 383, endPoint x: 956, endPoint y: 253, distance: 710.4
click ul
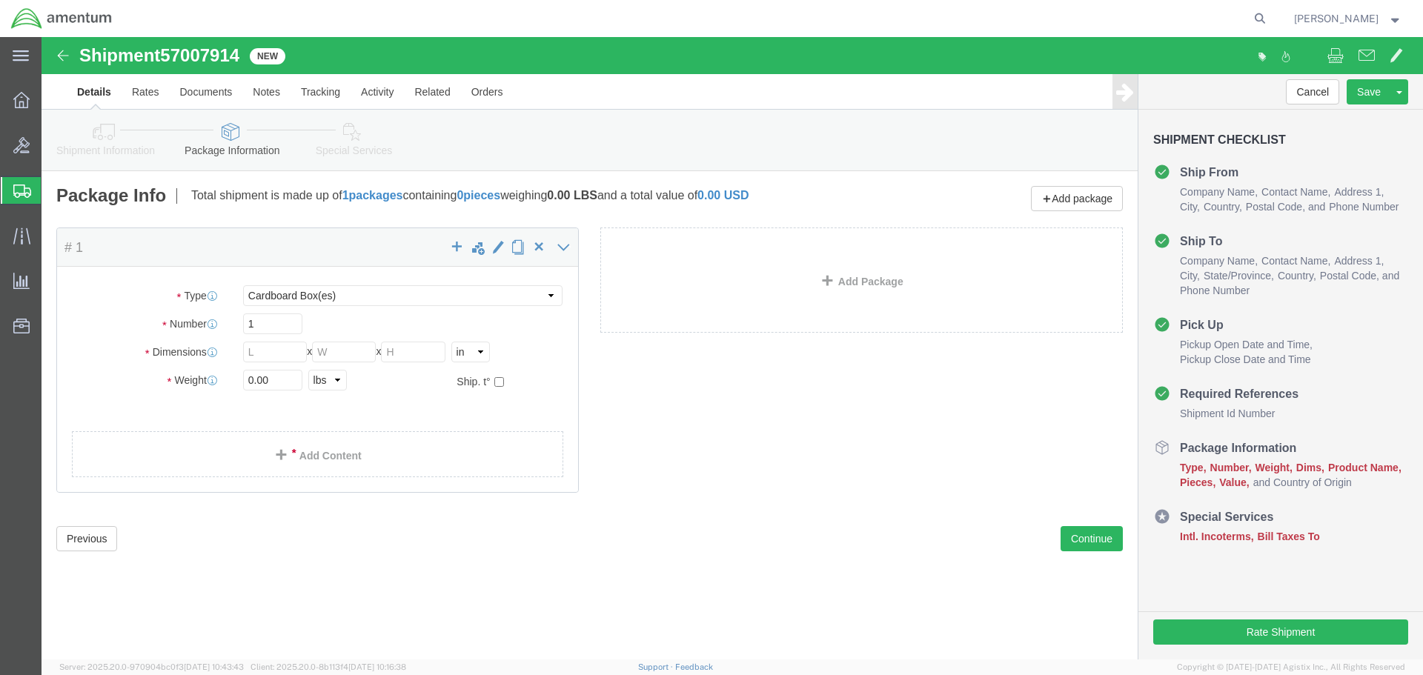
click div "Package Type Select BCK Boxes Bale(s) Basket(s) Bolt(s) Bottle(s) Buckets Bulk …"
click select "Select BCK Boxes Bale(s) Basket(s) Bolt(s) Bottle(s) Buckets Bulk Bundle(s) Can…"
select select "CASE"
click select "Select BCK Boxes Bale(s) Basket(s) Bolt(s) Bottle(s) Buckets Bulk Bundle(s) Can…"
click input "text"
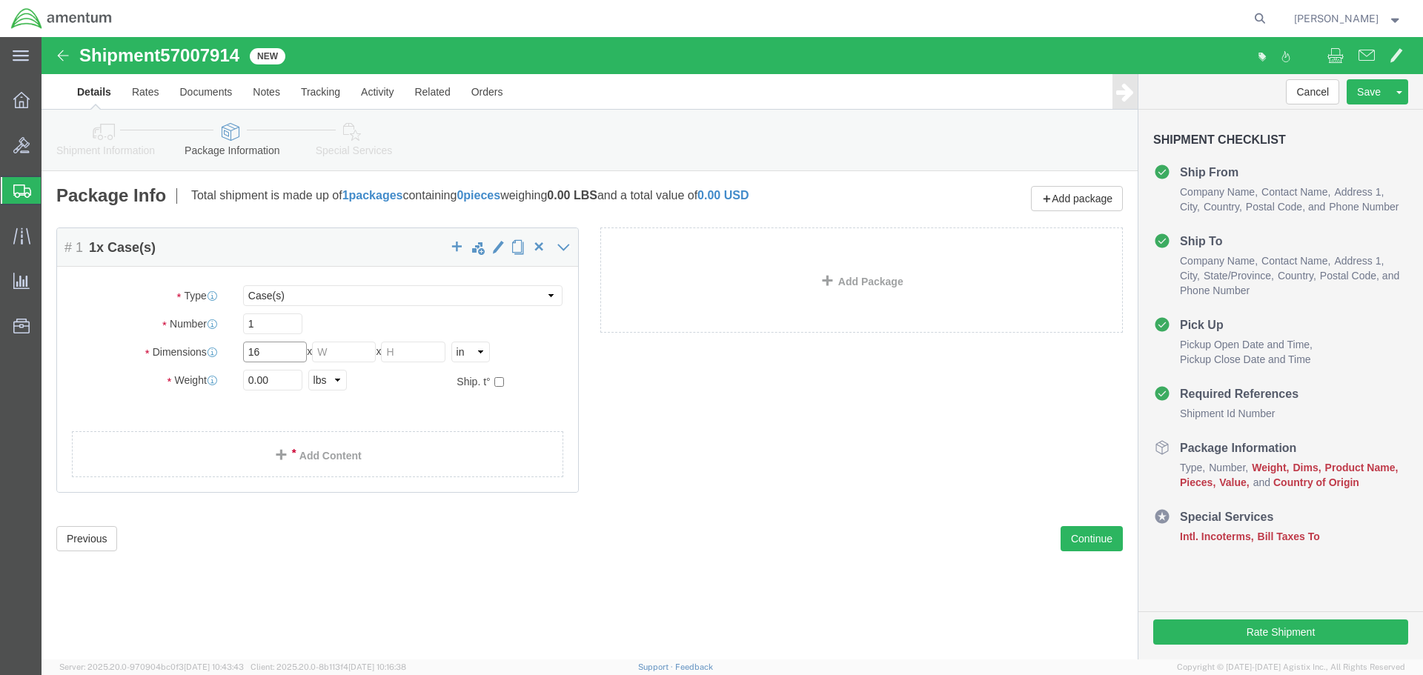
type input "16"
type input "12"
type input "4"
drag, startPoint x: 242, startPoint y: 337, endPoint x: 150, endPoint y: 337, distance: 92.7
click div "Weight 0.00 Select kgs lbs Ship. t°"
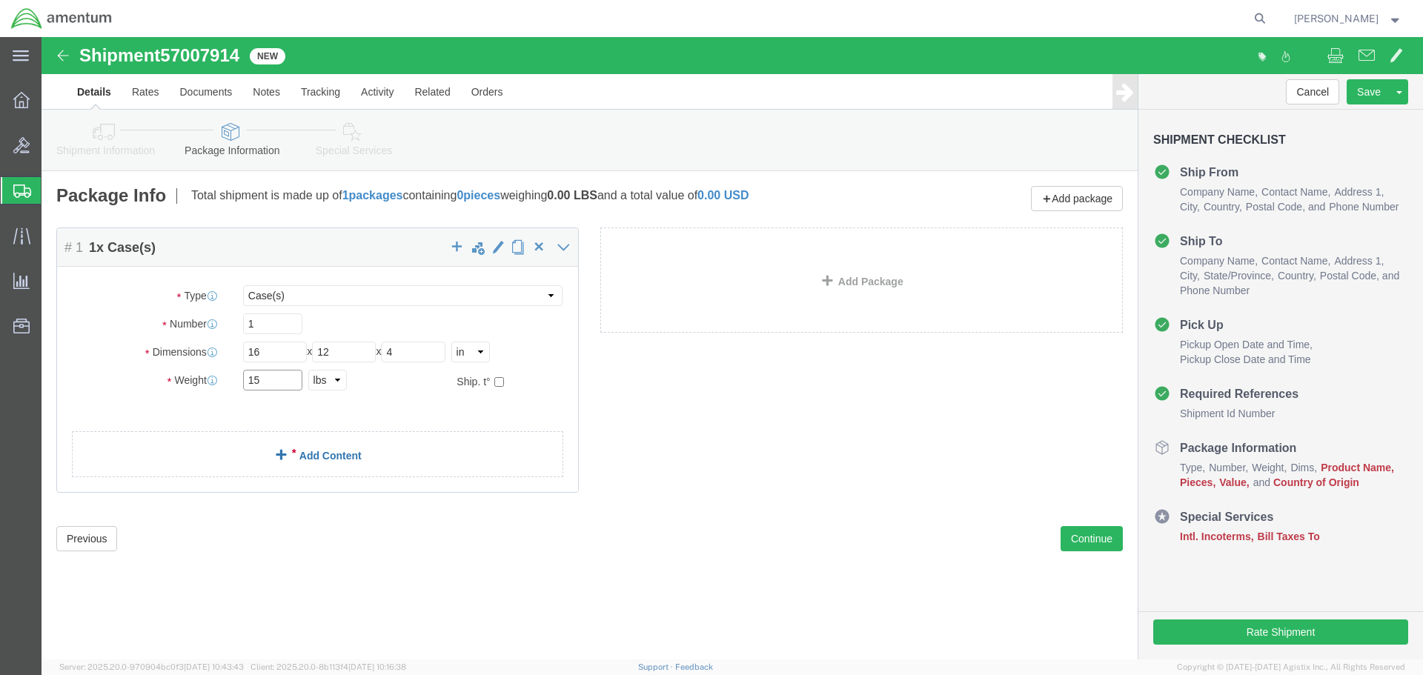
type input "15"
click link "Add Content"
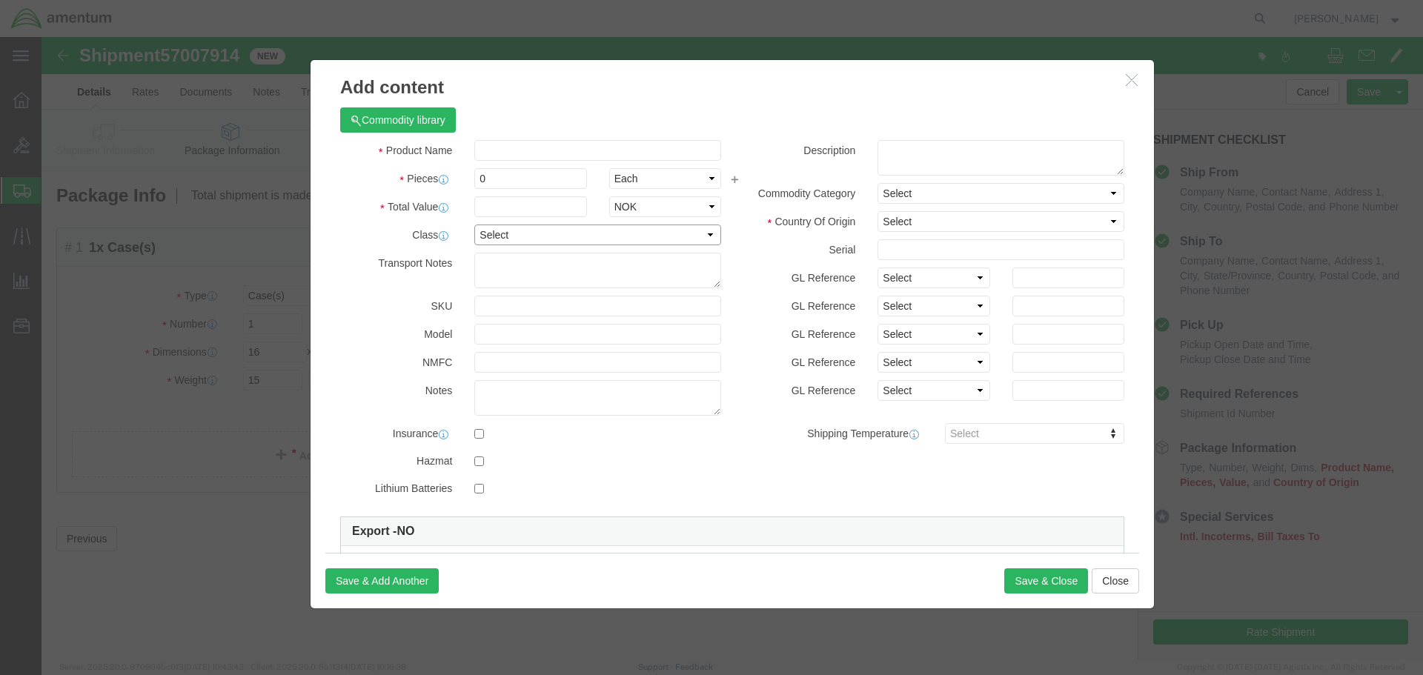
drag, startPoint x: 538, startPoint y: 193, endPoint x: 538, endPoint y: 207, distance: 13.3
click select "Select 50 55 60 65 70 85 92.5 100 125 175 250 300 400"
select select "60"
click select "Select 50 55 60 65 70 85 92.5 100 125 175 250 300 400"
click input "text"
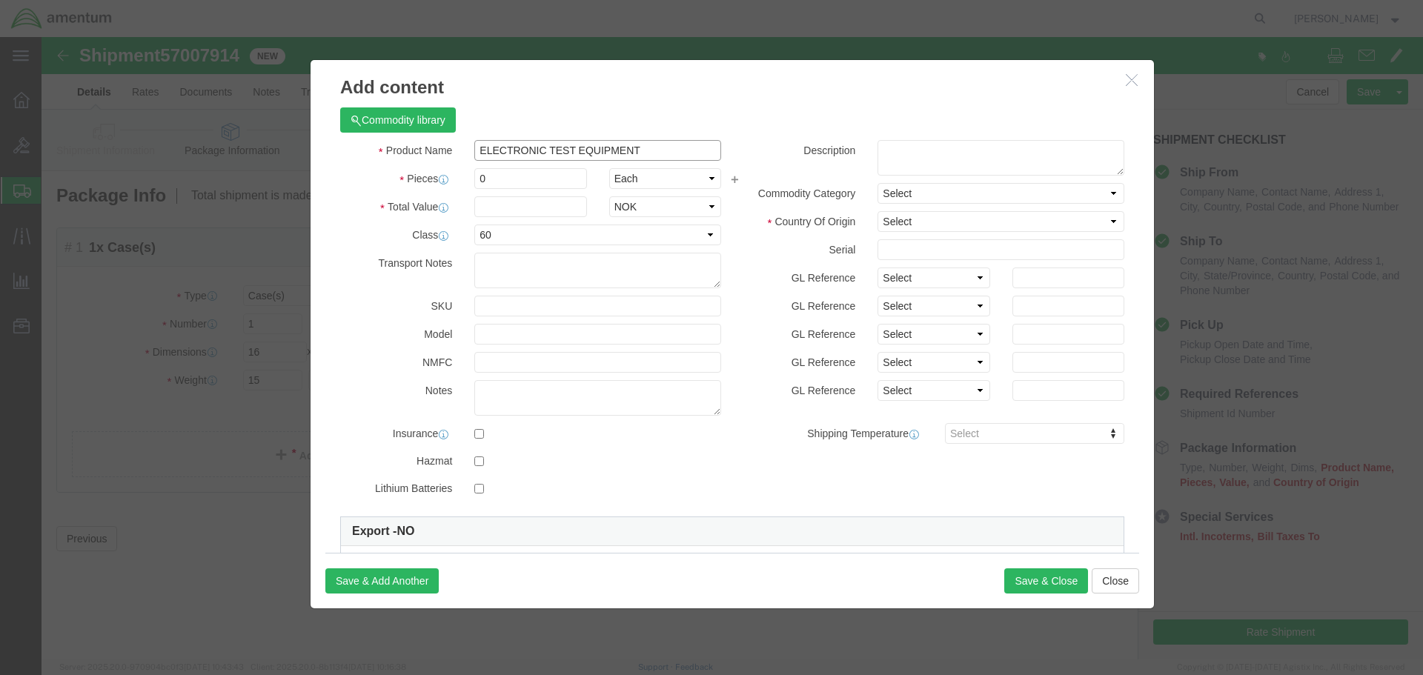
type input "ELECTRONIC TEST EQUIPMENT"
click input "0"
type input "1"
click select "Select ADP AED AFN ALL AMD AOA ARS ATS AUD AWG AZN BAM BBD BDT BGL BGN BHD BIF …"
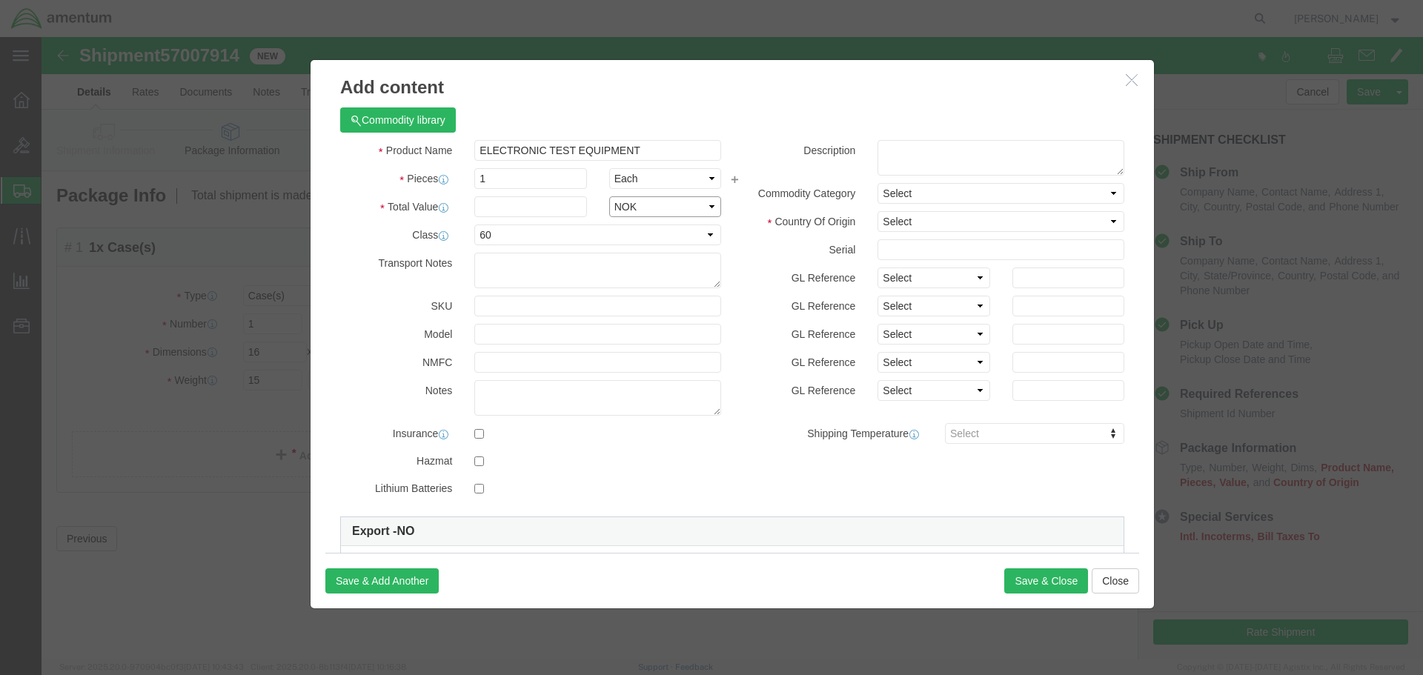
select select "USD"
click select "Select ADP AED AFN ALL AMD AOA ARS ATS AUD AWG AZN BAM BBD BDT BGL BGN BHD BIF …"
click input "text"
type input "25000"
click button "Save & Close"
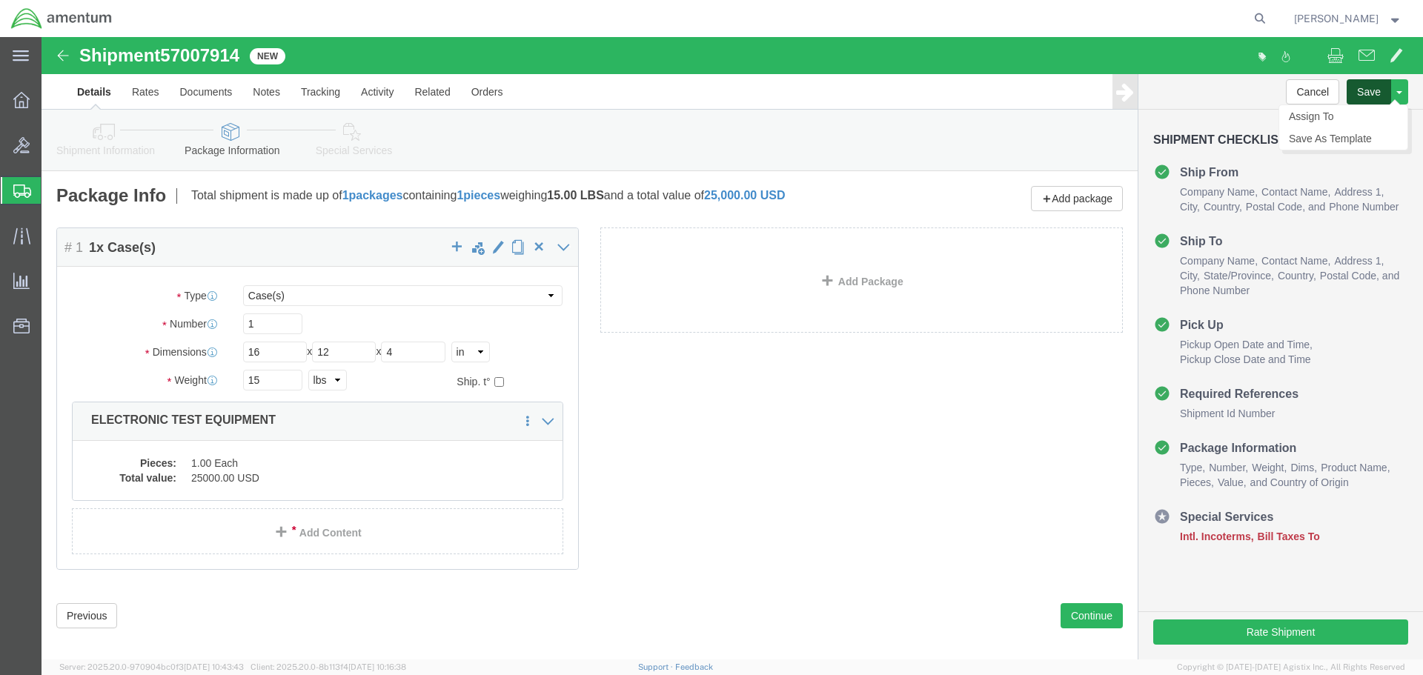
click button "Save"
click link "Assign To"
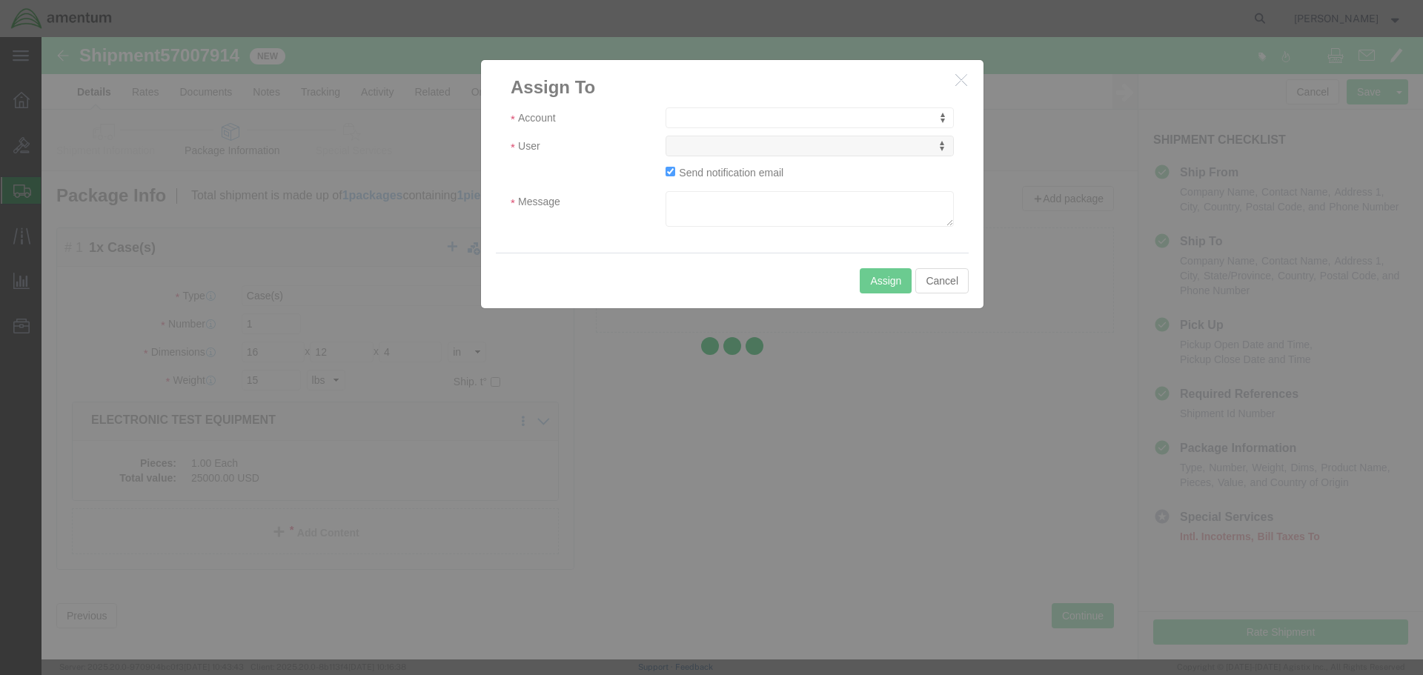
click at [818, 119] on div at bounding box center [733, 348] width 1382 height 623
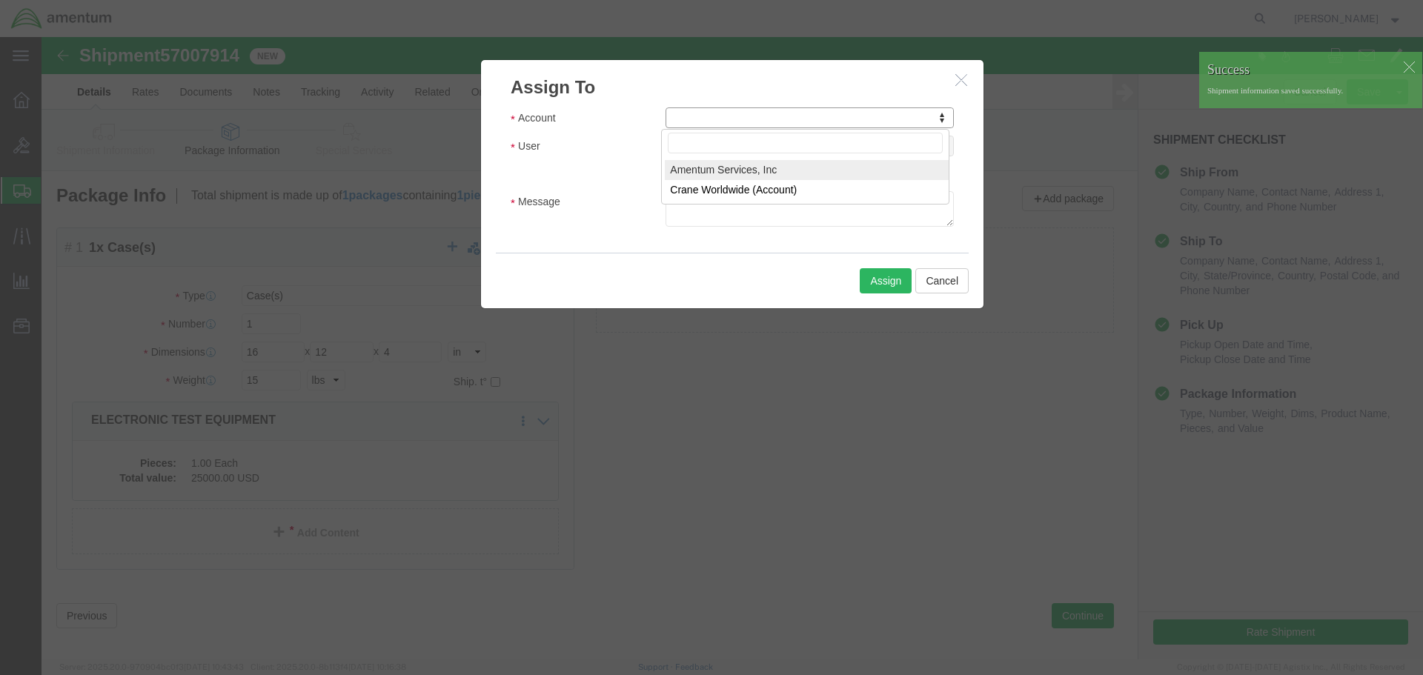
select select "101678"
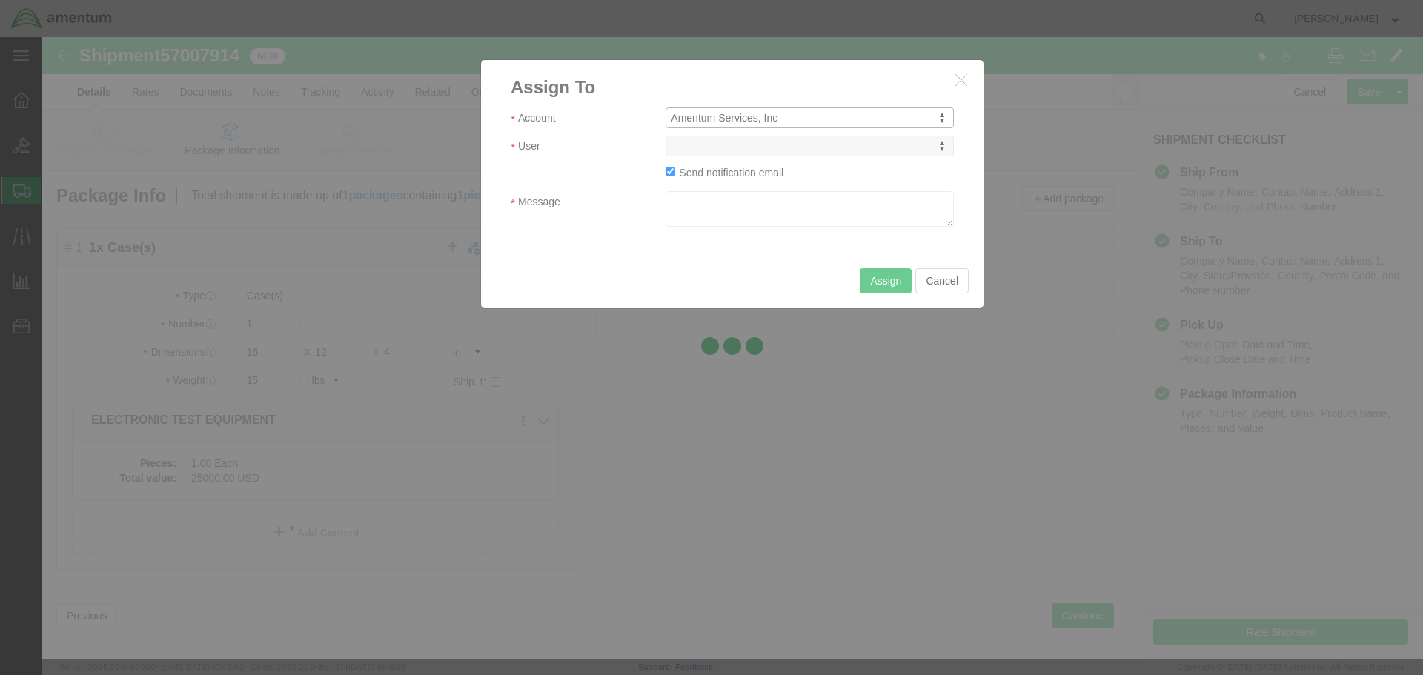
select select
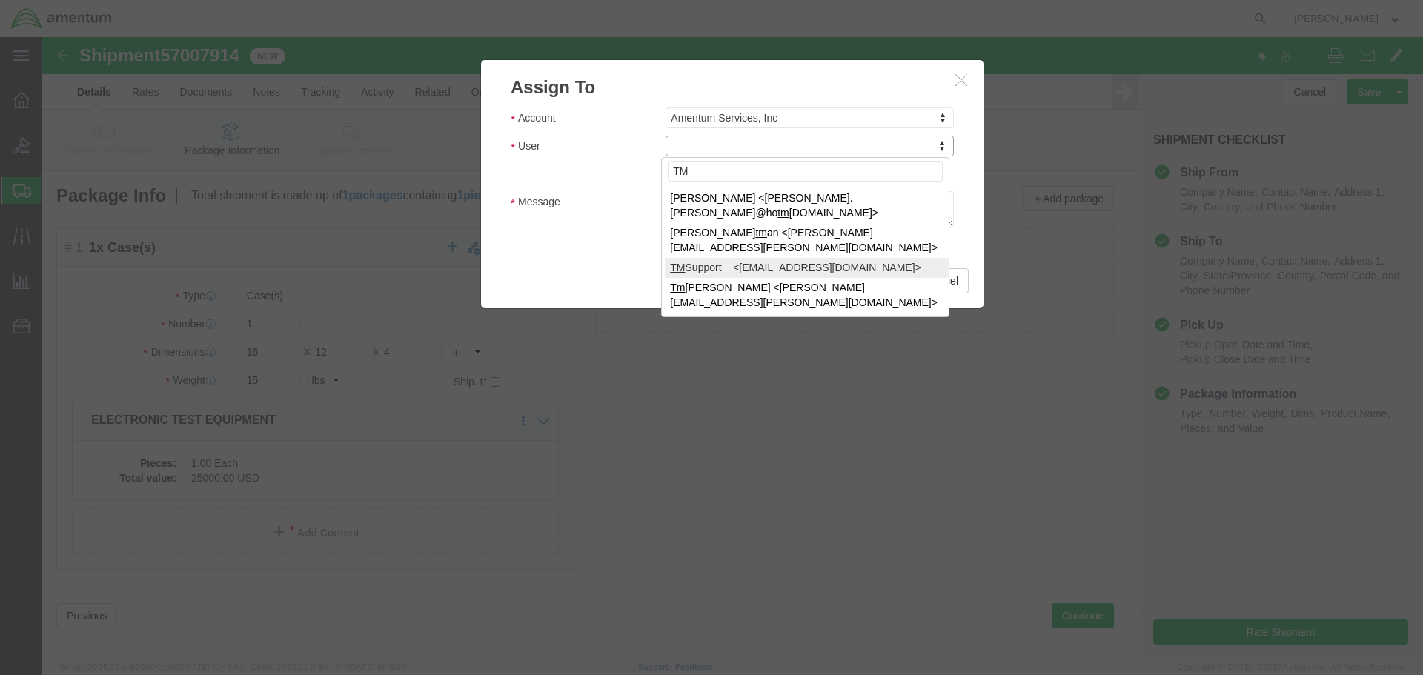
type input "TM"
select select "51622"
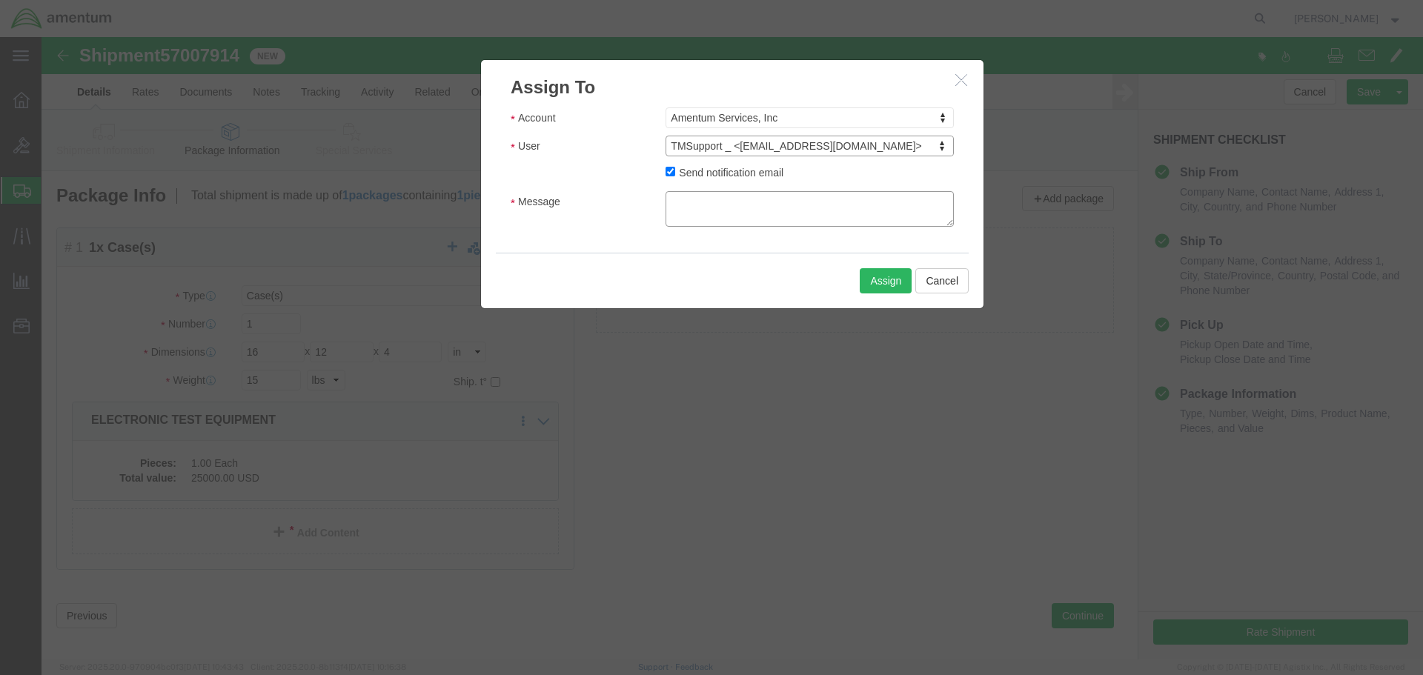
click textarea "Message"
type textarea "PLEASE SEND BY CHEAPEST FREIGHT TO ARRIVE NLT [DATE]."
click button "Assign"
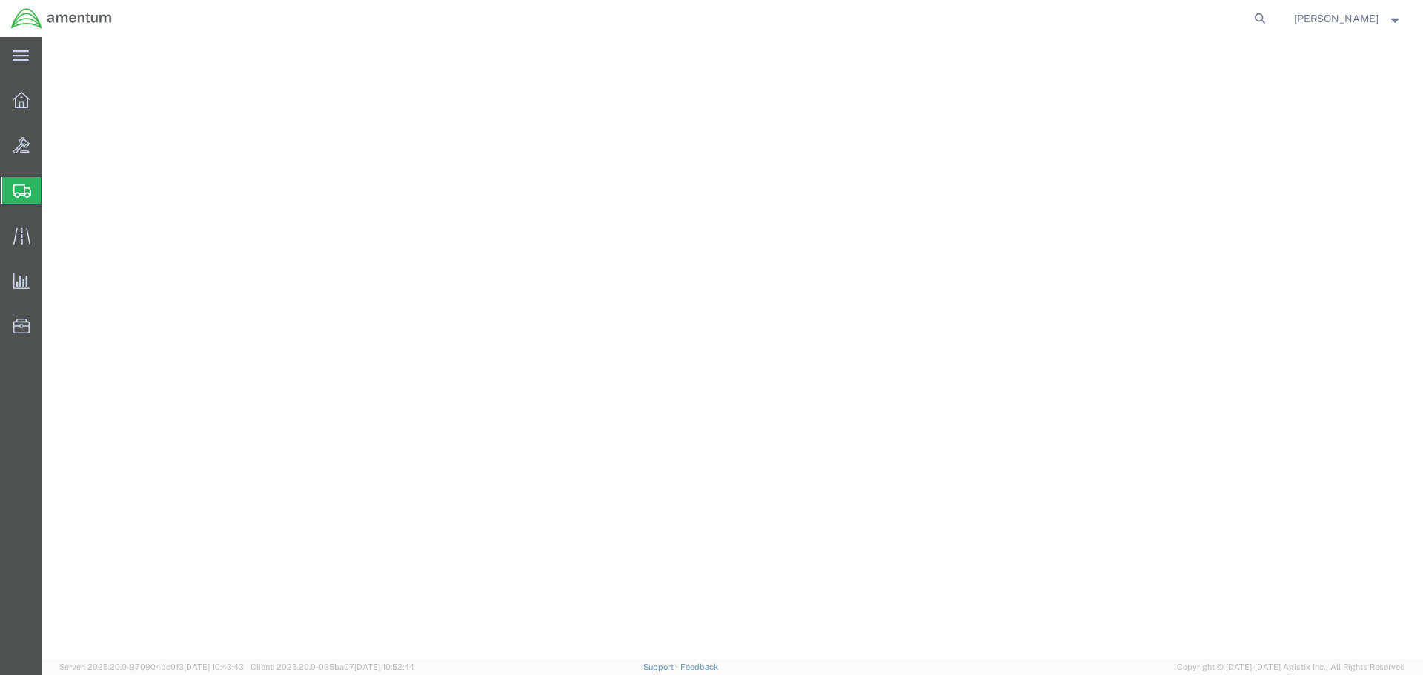
select select
select select "53953"
